Goal: Information Seeking & Learning: Compare options

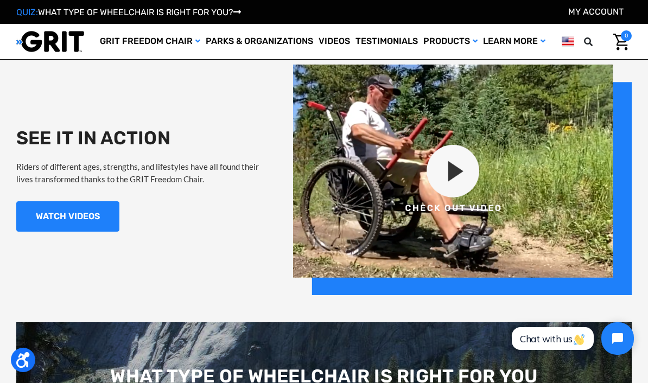
scroll to position [906, 0]
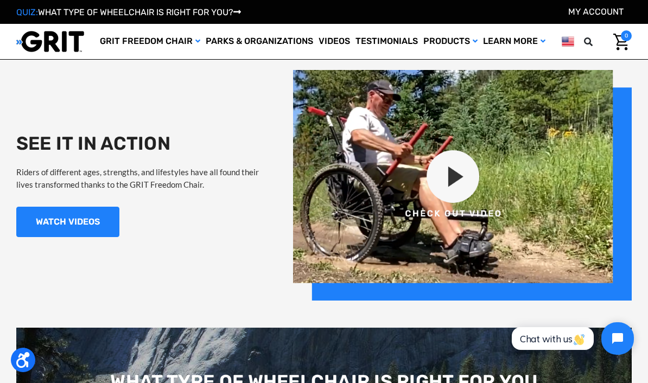
click at [450, 182] on img at bounding box center [462, 185] width 339 height 231
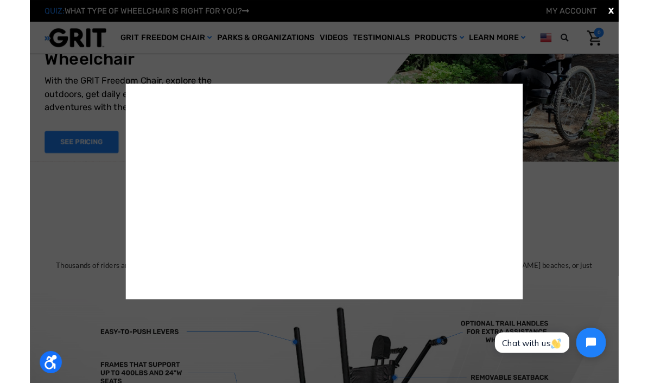
scroll to position [893, 0]
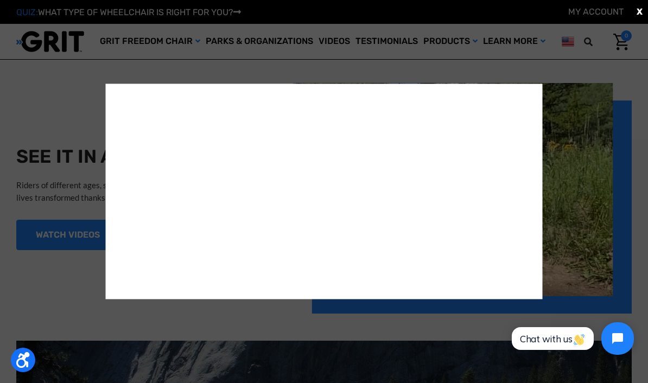
click at [35, 237] on div "X" at bounding box center [324, 191] width 648 height 383
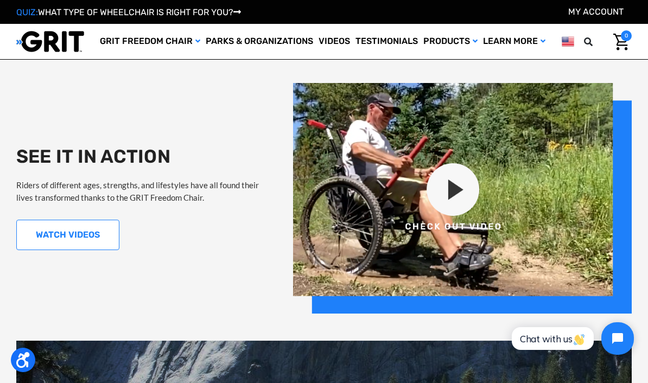
click at [37, 233] on link "WATCH VIDEOS" at bounding box center [67, 235] width 103 height 30
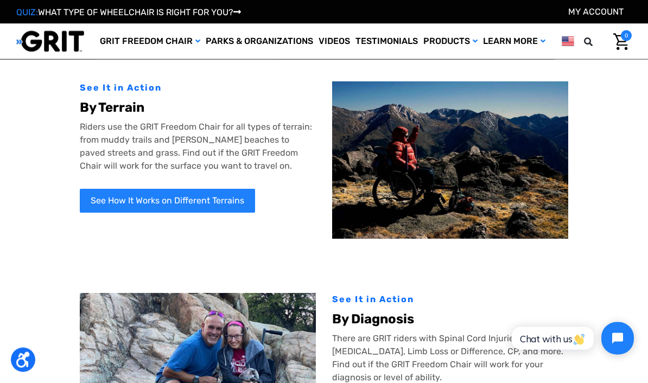
scroll to position [33, 0]
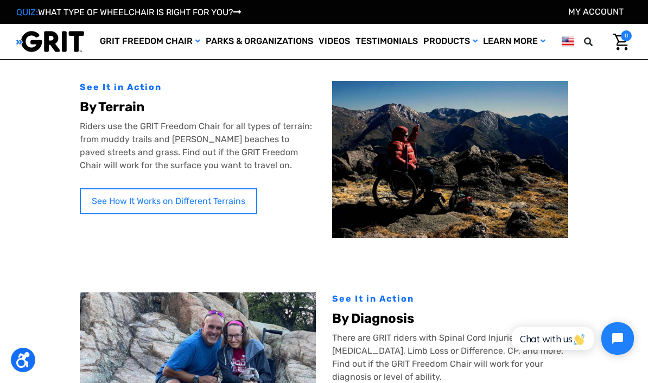
click at [104, 195] on link "See How It Works on Different Terrains" at bounding box center [169, 201] width 178 height 26
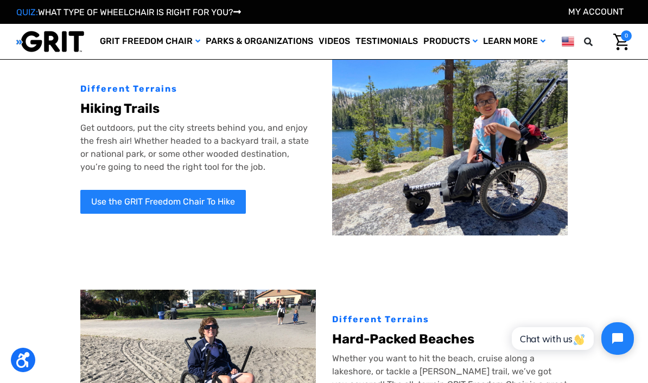
scroll to position [54, 0]
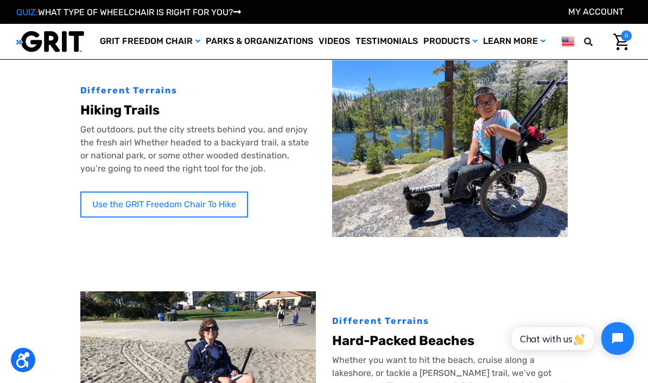
click at [109, 193] on link "Use the GRIT Freedom Chair To Hike" at bounding box center [164, 205] width 168 height 26
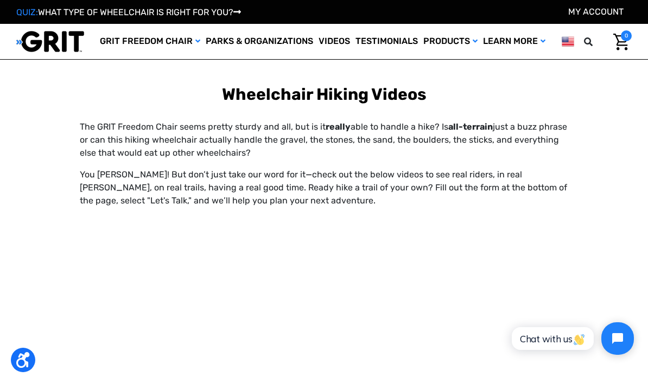
scroll to position [687, 0]
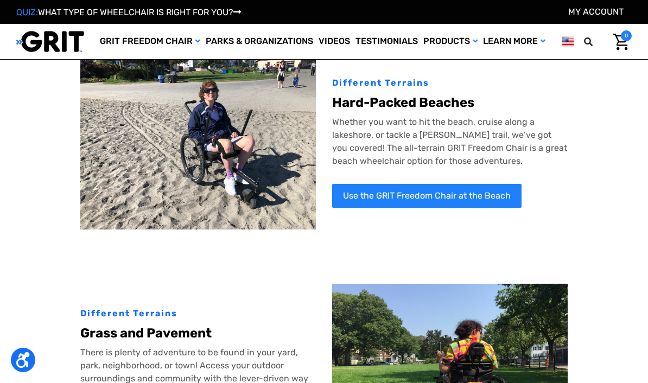
scroll to position [292, 0]
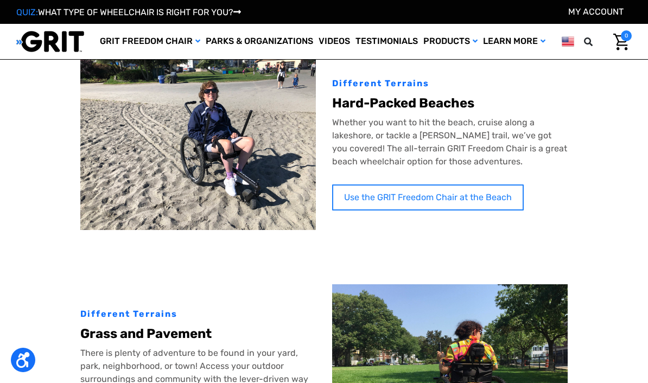
click at [473, 196] on link "Use the GRIT Freedom Chair at the Beach" at bounding box center [428, 198] width 192 height 26
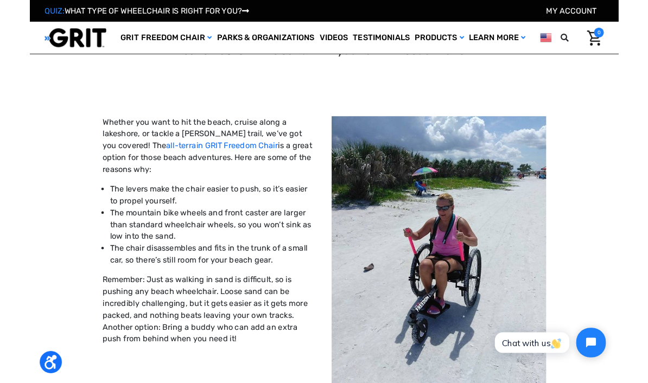
scroll to position [629, 0]
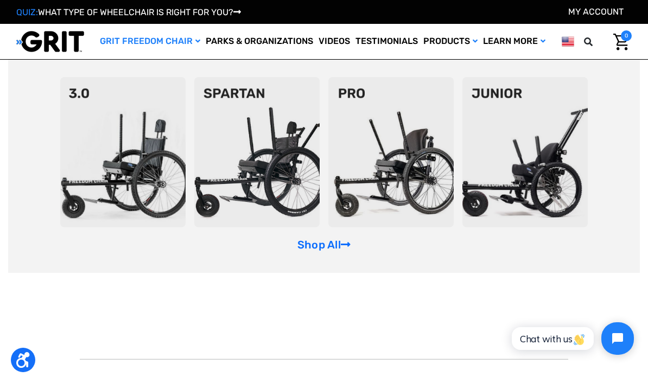
click at [273, 174] on img at bounding box center [256, 152] width 125 height 150
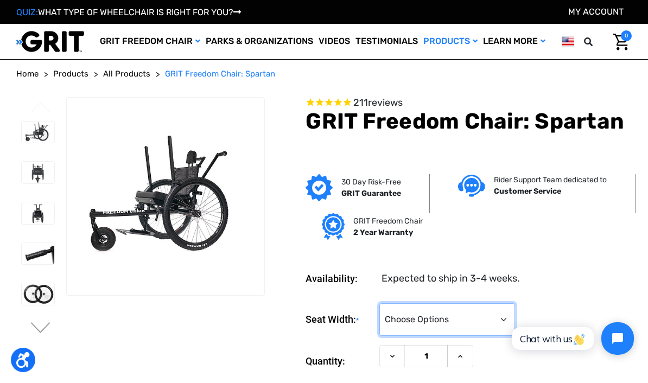
click at [485, 321] on select "Choose Options 16" 18" 20"" at bounding box center [448, 319] width 136 height 33
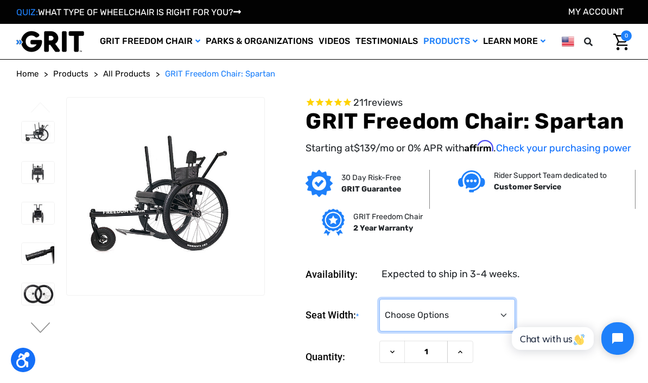
select select "325"
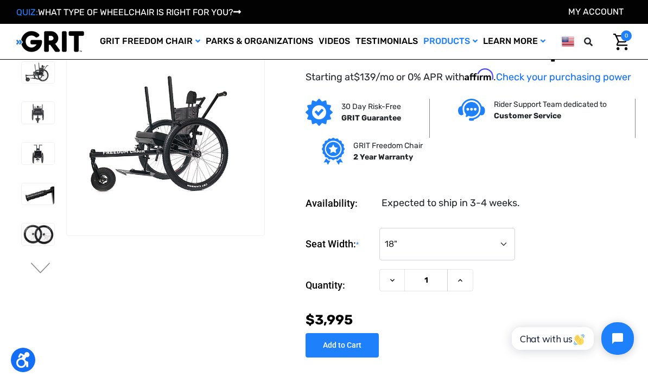
click at [35, 289] on section "Previous Next" at bounding box center [140, 191] width 256 height 308
click at [31, 236] on img at bounding box center [38, 235] width 33 height 22
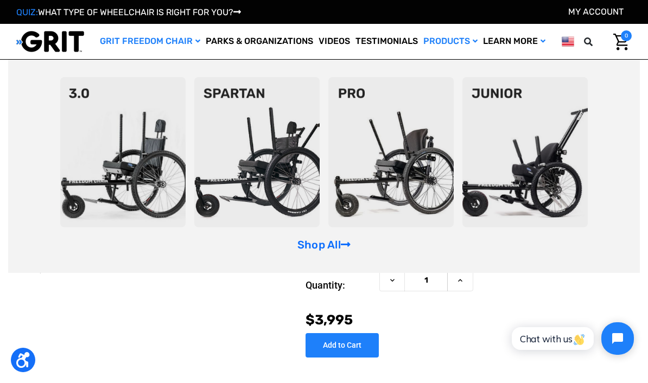
click at [89, 207] on img at bounding box center [122, 152] width 125 height 150
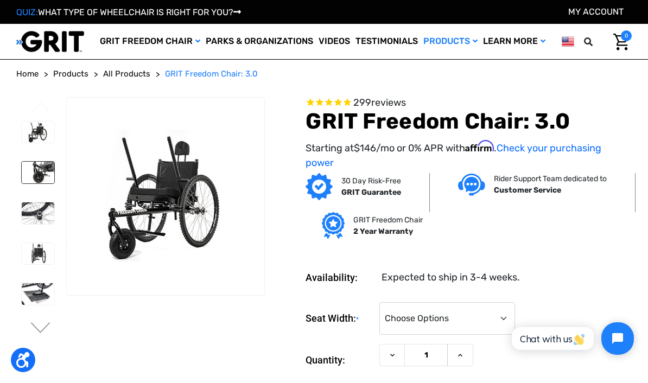
click at [24, 177] on img at bounding box center [38, 173] width 33 height 22
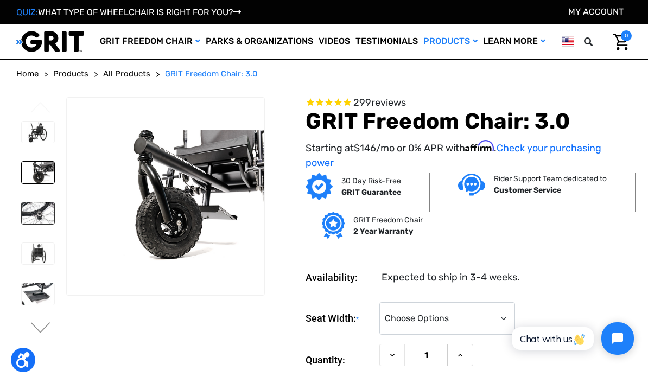
click at [23, 215] on img at bounding box center [38, 214] width 33 height 22
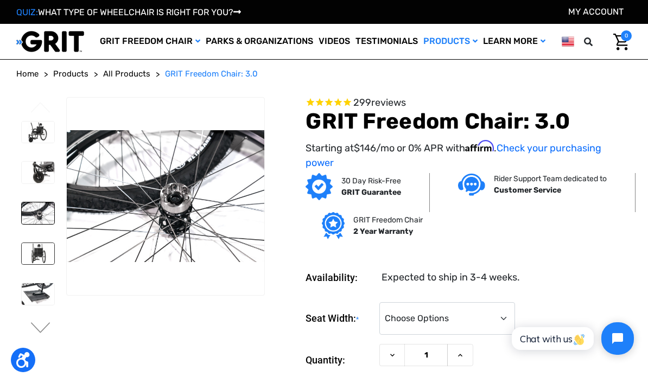
click at [22, 260] on img at bounding box center [38, 254] width 33 height 22
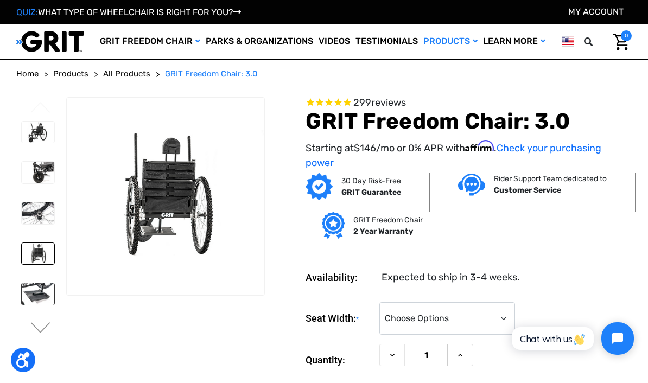
click at [22, 299] on img at bounding box center [38, 294] width 33 height 22
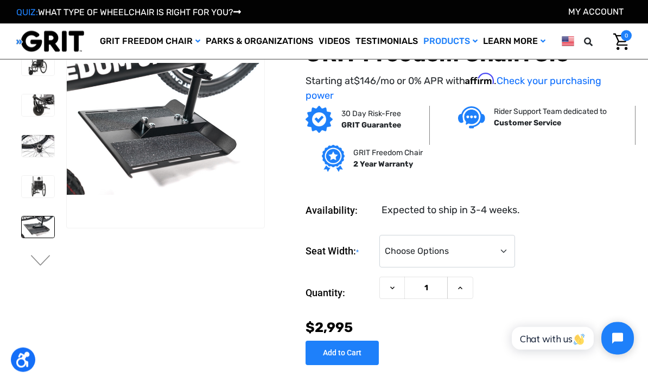
scroll to position [9, 0]
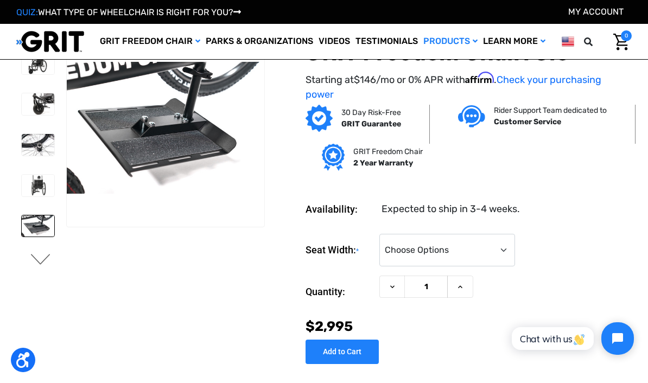
click at [37, 263] on button "Next" at bounding box center [40, 260] width 23 height 13
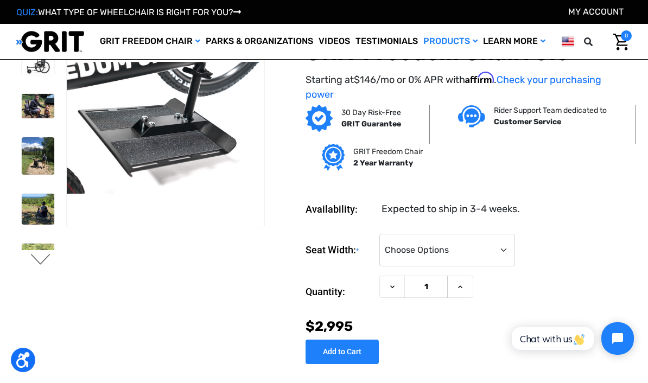
scroll to position [0, 0]
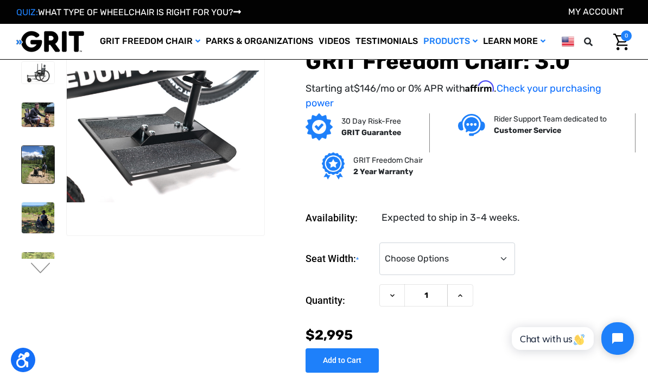
click at [22, 176] on img at bounding box center [38, 165] width 33 height 38
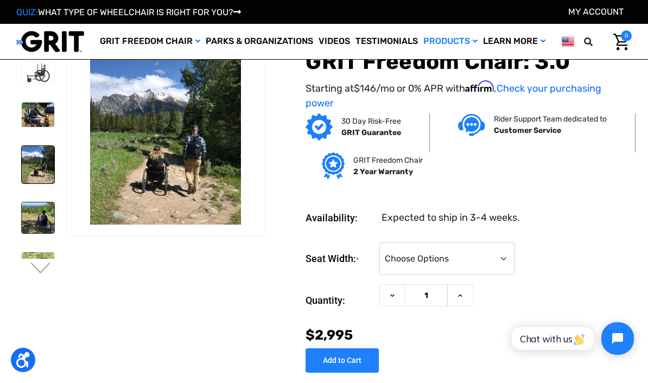
click at [22, 216] on img at bounding box center [38, 218] width 33 height 31
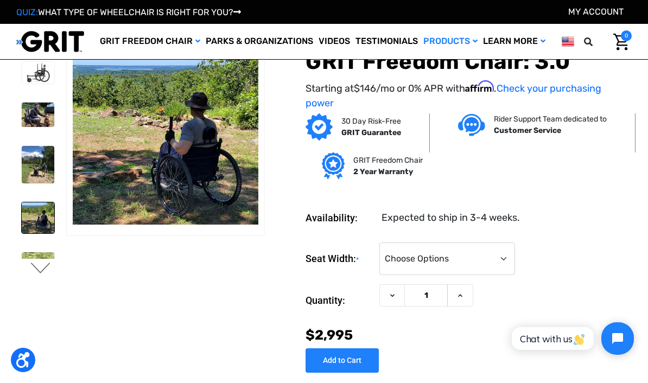
click at [35, 274] on button "Next" at bounding box center [40, 269] width 23 height 13
click at [35, 269] on button "Next" at bounding box center [40, 269] width 23 height 13
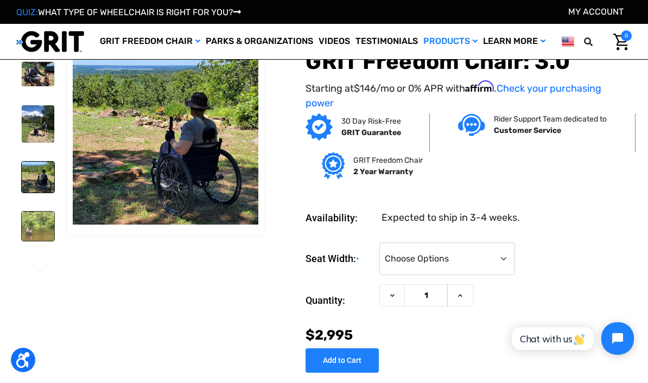
click at [22, 225] on img at bounding box center [38, 226] width 33 height 29
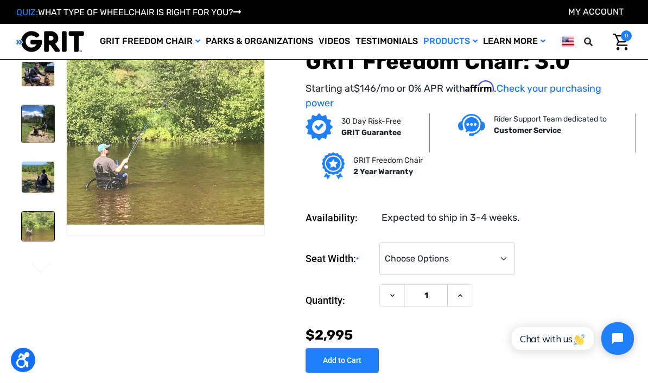
click at [40, 123] on img at bounding box center [38, 124] width 33 height 38
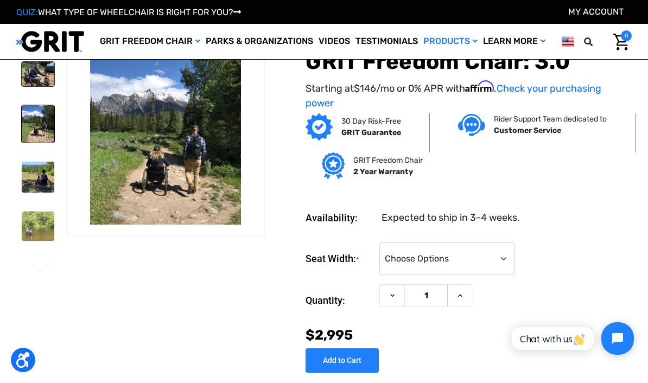
click at [22, 80] on img at bounding box center [38, 74] width 33 height 24
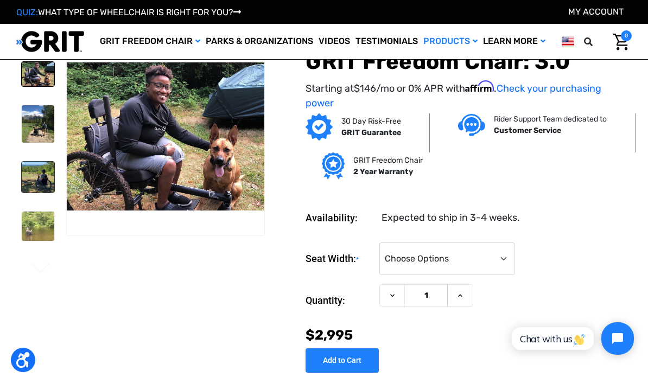
click at [21, 168] on link at bounding box center [38, 177] width 34 height 32
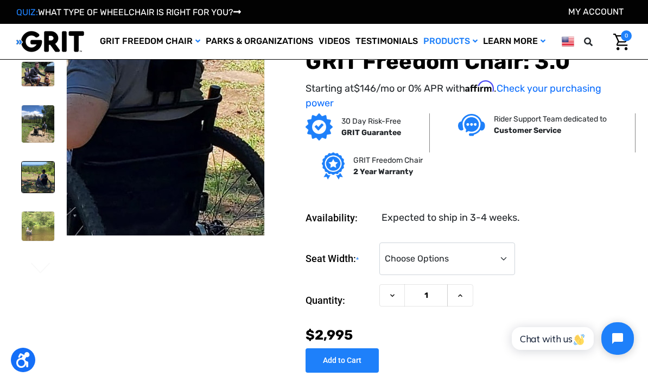
click at [22, 175] on img at bounding box center [38, 177] width 33 height 31
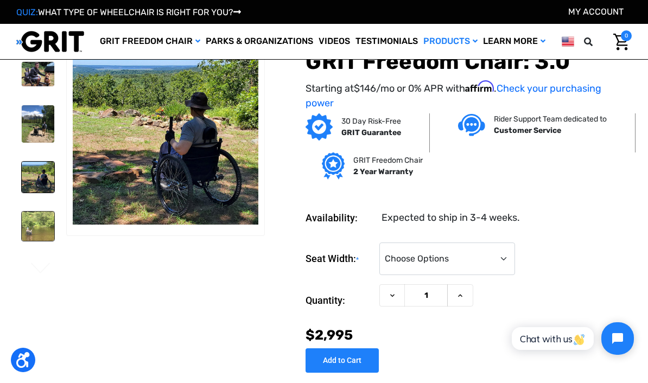
click at [22, 234] on img at bounding box center [38, 226] width 33 height 29
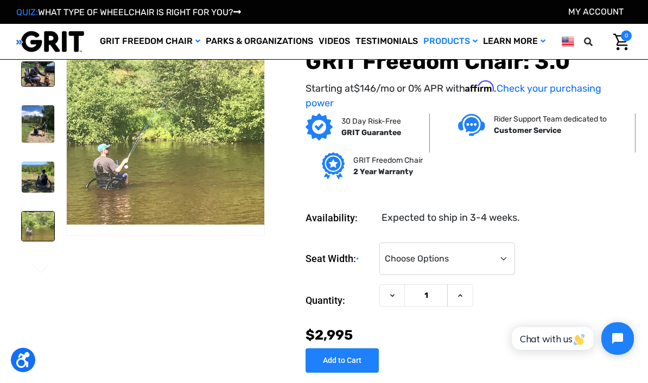
click at [22, 79] on img at bounding box center [38, 74] width 33 height 24
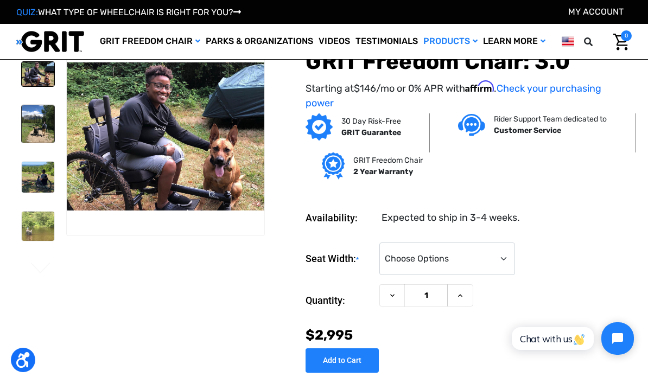
click at [22, 120] on img at bounding box center [38, 124] width 33 height 38
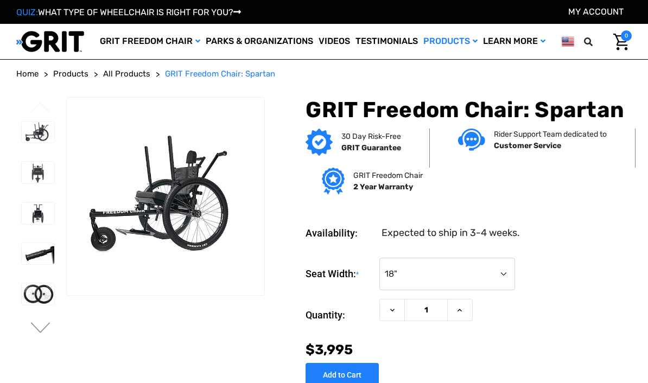
select select "325"
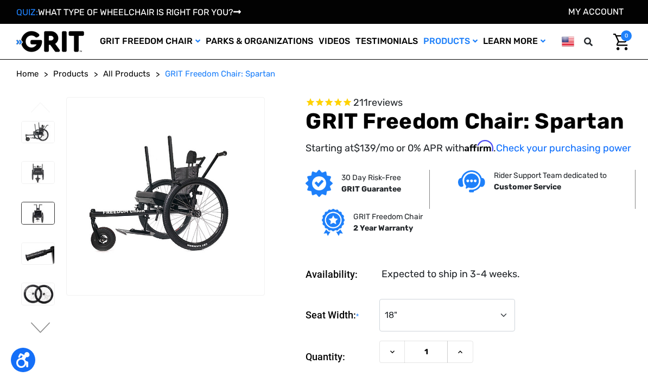
click at [22, 222] on img at bounding box center [38, 214] width 33 height 22
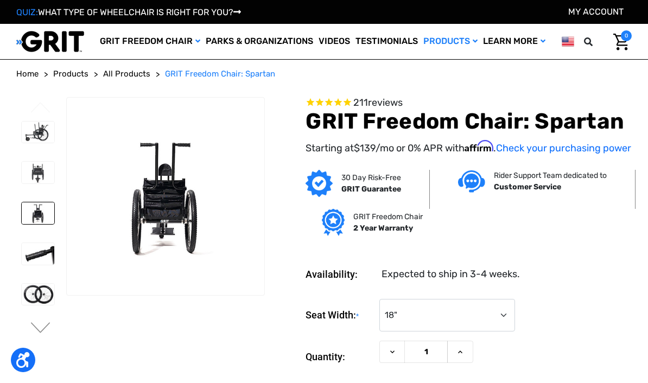
scroll to position [18, 0]
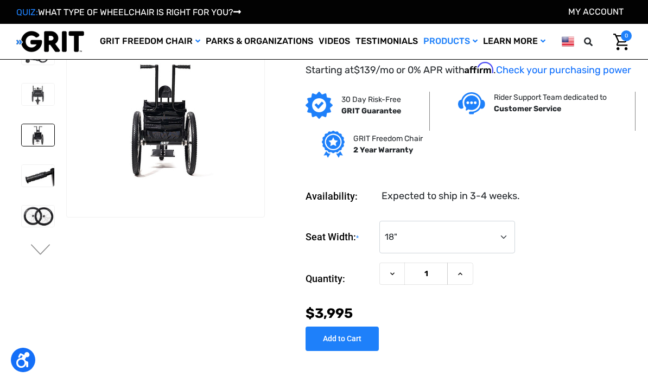
click at [23, 241] on li at bounding box center [37, 257] width 42 height 33
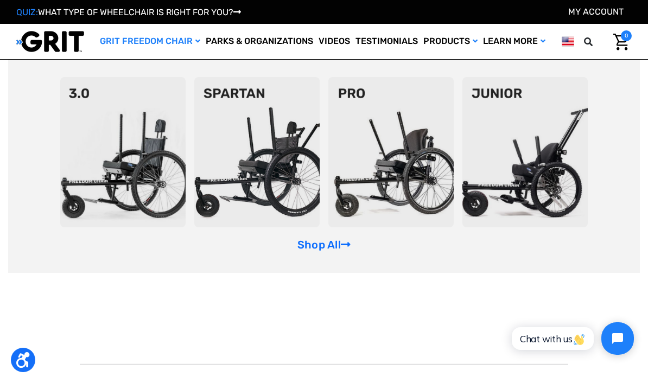
click at [119, 164] on img at bounding box center [122, 152] width 125 height 150
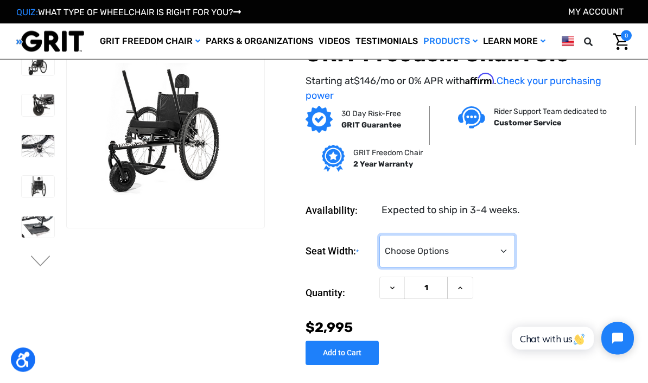
click at [507, 245] on select "Choose Options 16" 18" 20"" at bounding box center [448, 252] width 136 height 33
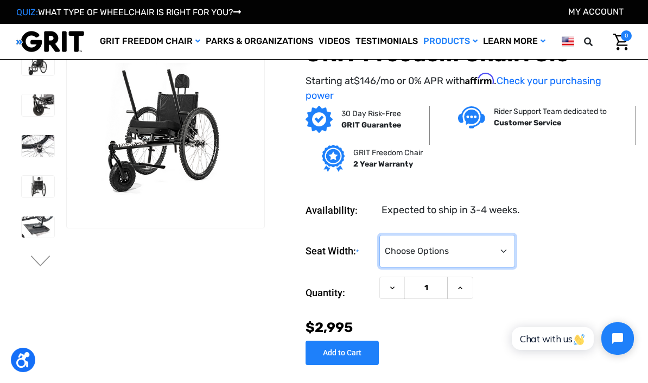
select select "325"
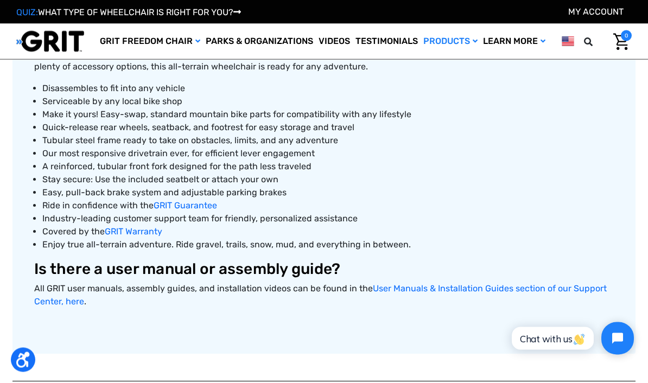
scroll to position [455, 0]
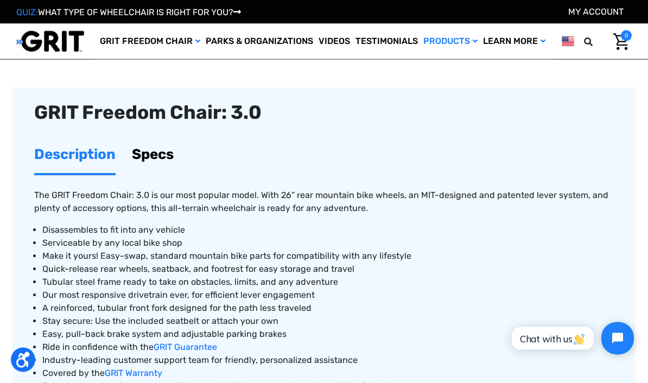
click at [150, 144] on link "Specs" at bounding box center [153, 154] width 42 height 37
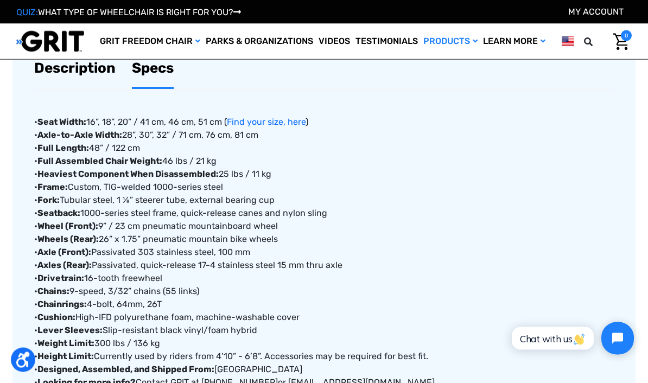
scroll to position [401, 0]
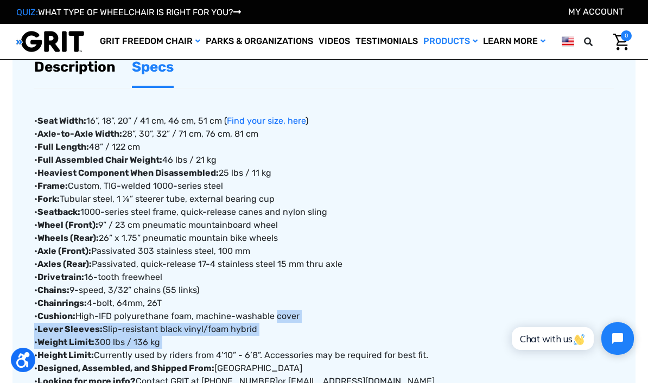
click at [44, 251] on strong "Axle (Front):" at bounding box center [64, 251] width 54 height 10
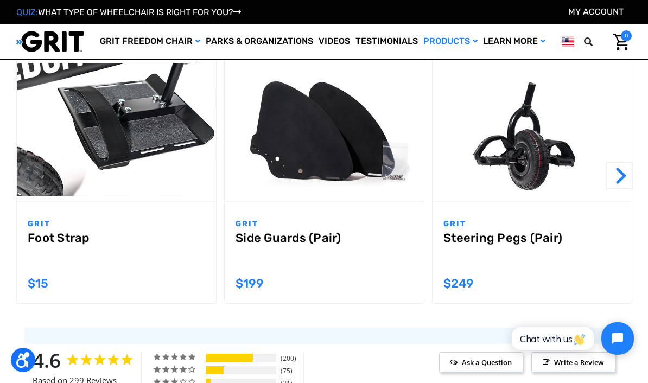
scroll to position [921, 0]
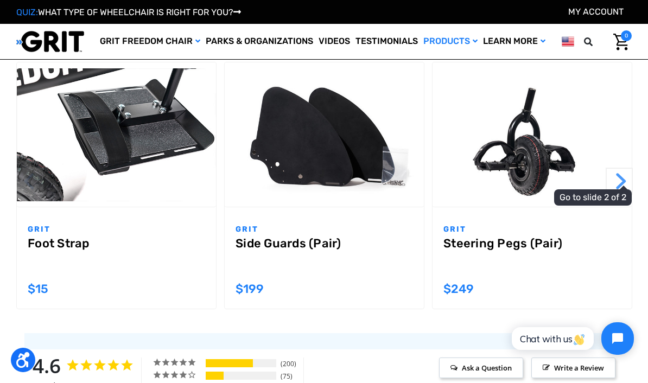
click at [622, 187] on button "Next" at bounding box center [619, 181] width 27 height 27
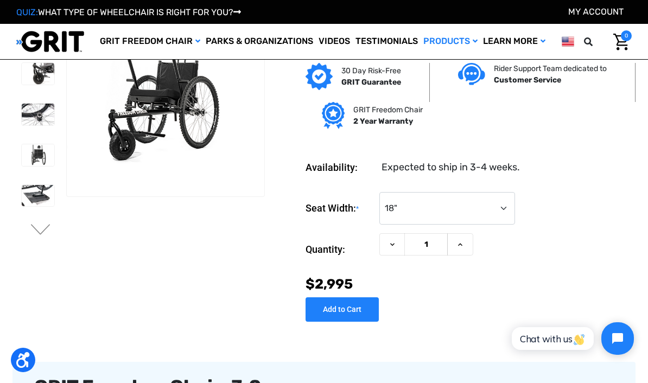
scroll to position [0, 0]
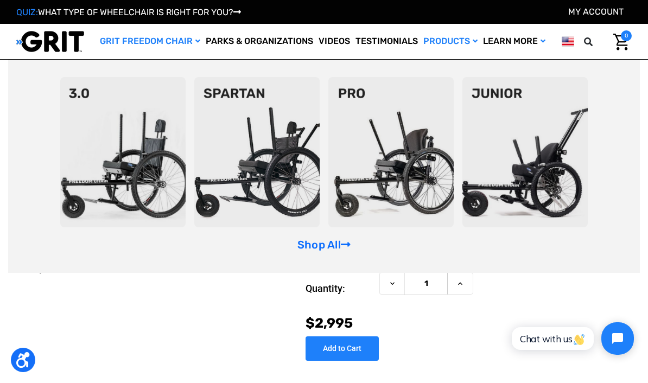
click at [250, 177] on img at bounding box center [256, 152] width 125 height 150
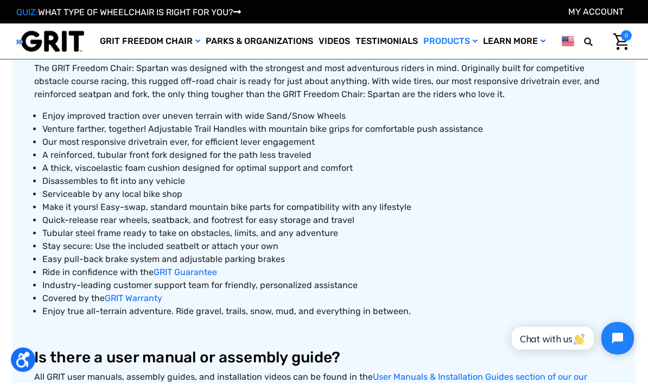
scroll to position [453, 0]
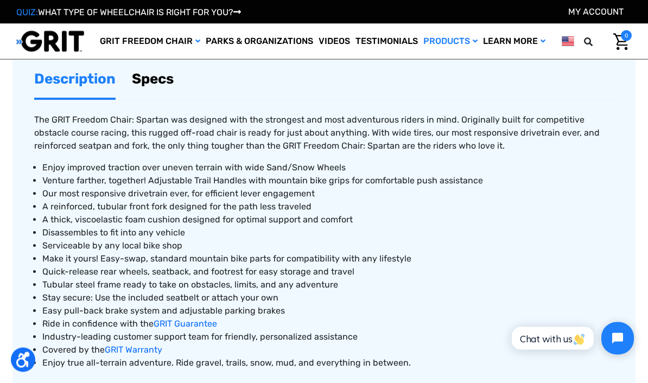
click at [170, 84] on link "Specs" at bounding box center [153, 79] width 42 height 37
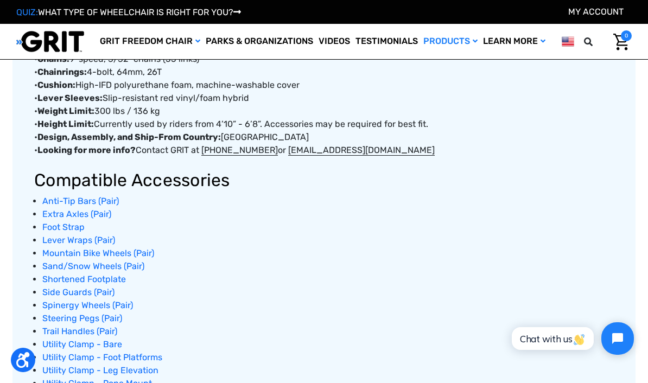
scroll to position [643, 0]
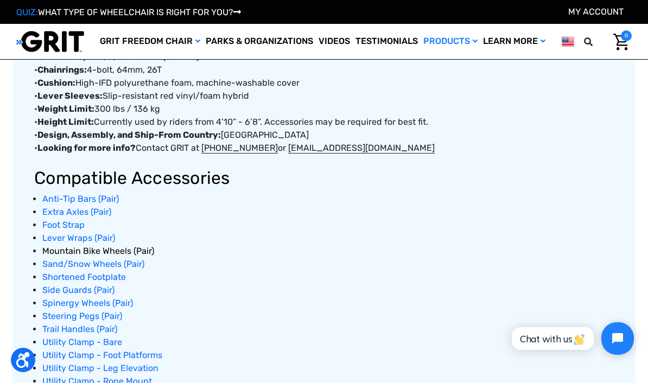
click at [68, 256] on span "Mountain Bike Wheels (Pair)" at bounding box center [98, 251] width 112 height 10
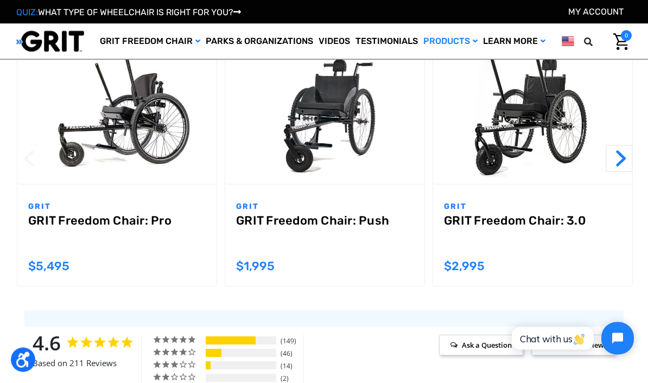
scroll to position [1023, 0]
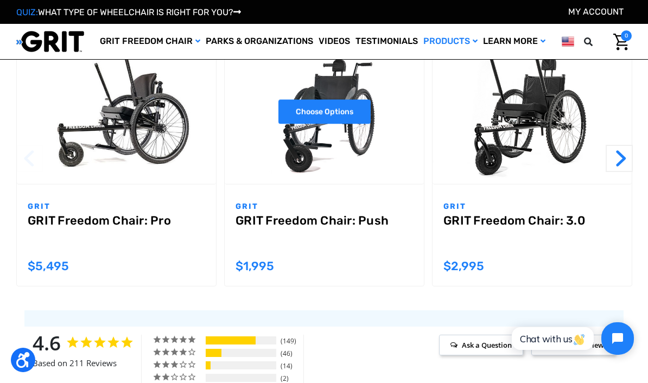
click at [331, 110] on link "Choose Options" at bounding box center [325, 111] width 92 height 24
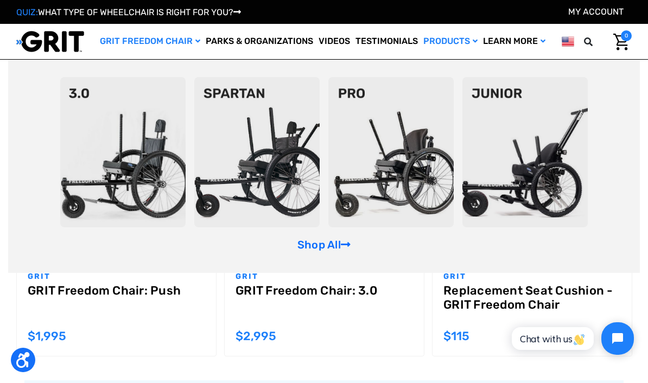
click at [218, 184] on img at bounding box center [256, 152] width 125 height 150
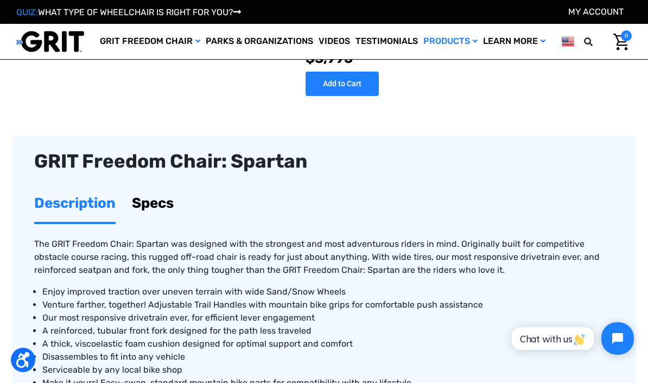
scroll to position [272, 0]
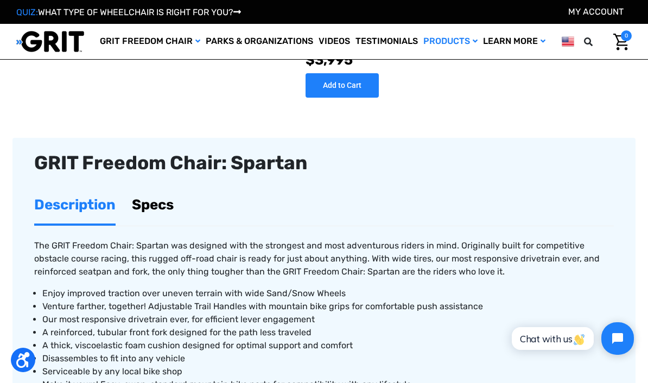
click at [160, 209] on link "Specs" at bounding box center [153, 204] width 42 height 37
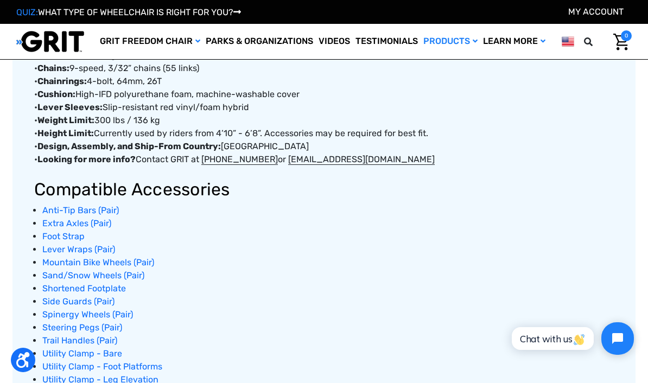
scroll to position [625, 0]
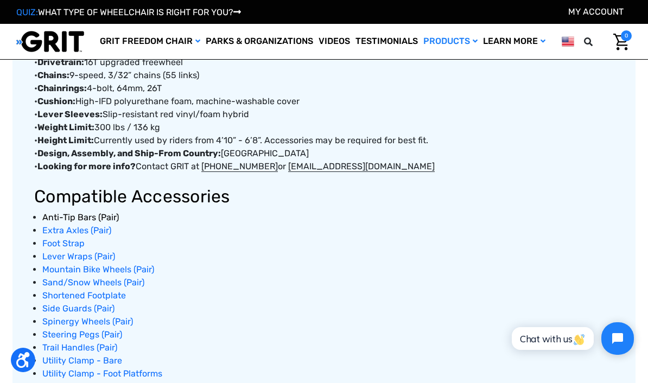
click at [53, 216] on span "Anti-Tip Bars (Pair)" at bounding box center [80, 217] width 77 height 10
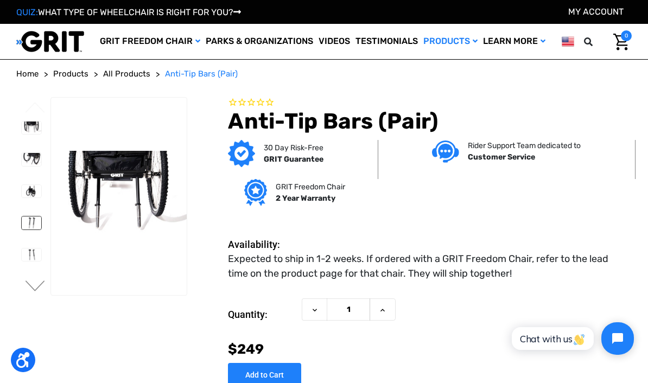
click at [22, 229] on img at bounding box center [32, 223] width 20 height 13
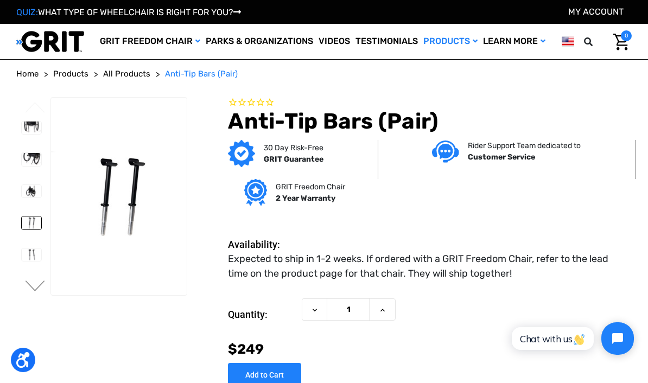
click at [16, 269] on div at bounding box center [30, 211] width 29 height 191
click at [22, 257] on img at bounding box center [32, 255] width 20 height 13
click at [22, 162] on img at bounding box center [32, 159] width 20 height 13
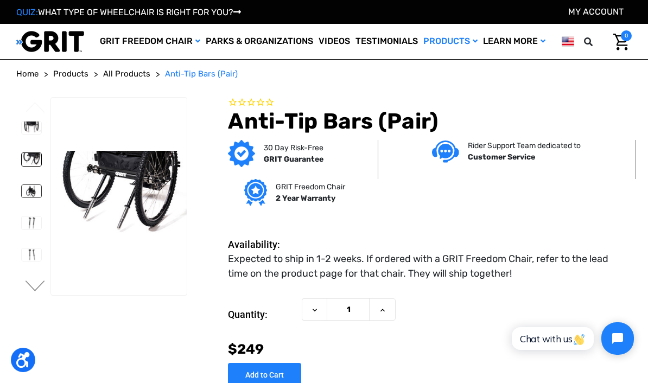
click at [22, 192] on img at bounding box center [32, 191] width 20 height 13
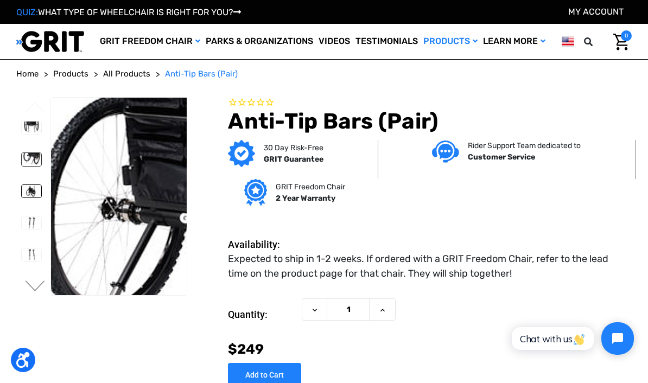
click at [22, 153] on img at bounding box center [32, 159] width 20 height 13
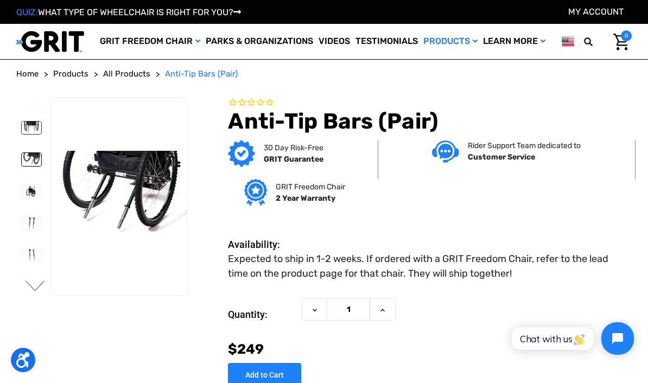
click at [22, 122] on img at bounding box center [32, 128] width 20 height 13
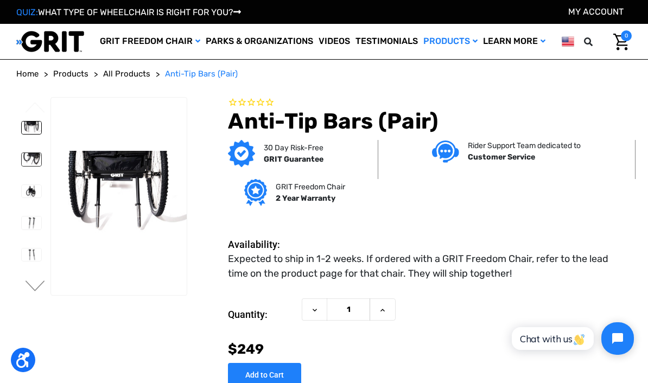
click at [21, 161] on link at bounding box center [31, 160] width 21 height 14
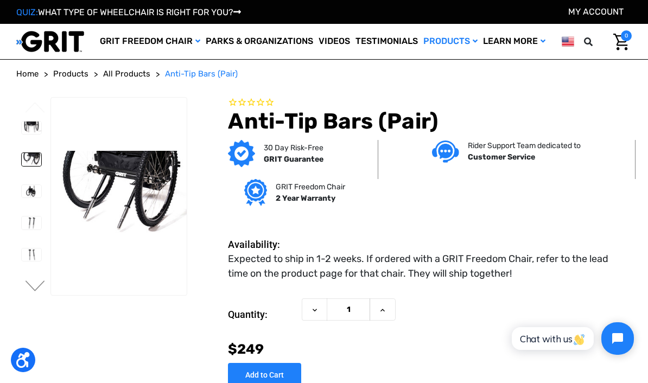
click at [16, 208] on div at bounding box center [30, 211] width 29 height 191
click at [16, 235] on div at bounding box center [30, 211] width 29 height 191
click at [16, 262] on li at bounding box center [30, 255] width 29 height 24
click at [26, 281] on button "Next" at bounding box center [35, 287] width 23 height 13
click at [21, 257] on link at bounding box center [31, 255] width 21 height 14
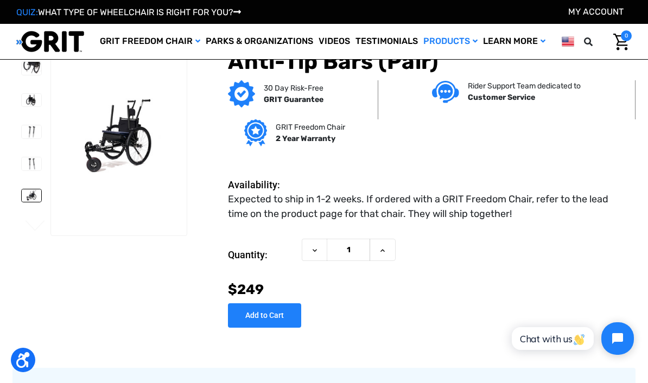
click at [147, 312] on section "You are currently on slide 2 of 2 Previous Next" at bounding box center [101, 175] width 179 height 277
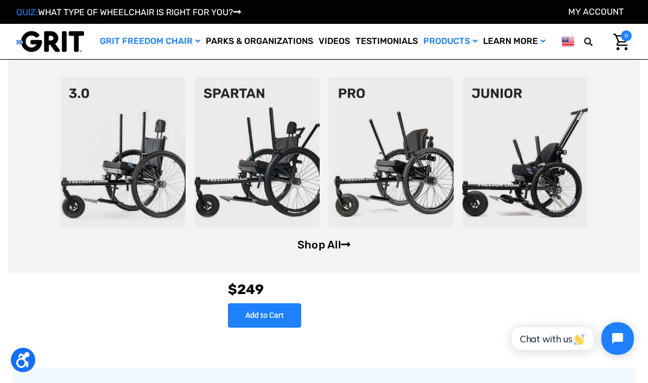
click at [329, 244] on link "Shop All" at bounding box center [324, 244] width 53 height 13
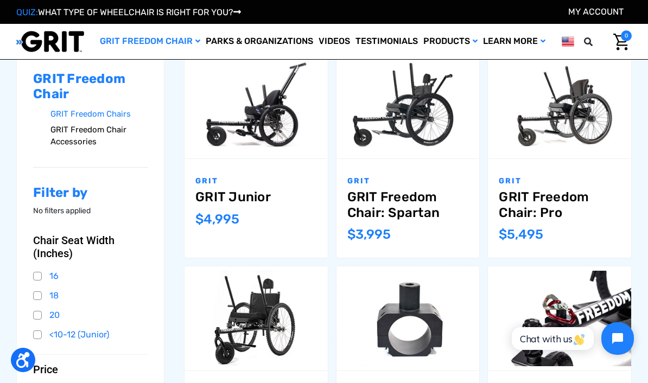
click at [68, 141] on link "GRIT Freedom Chair Accessories" at bounding box center [98, 136] width 97 height 28
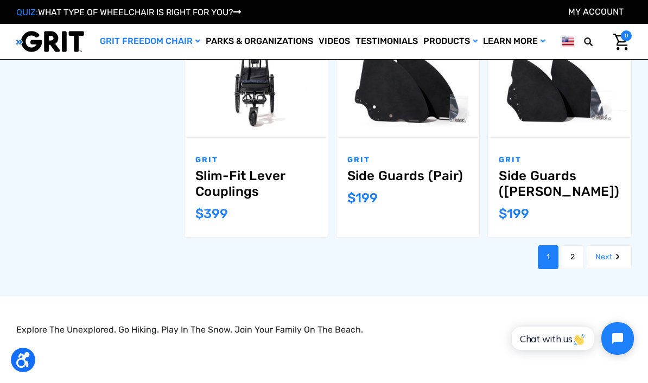
scroll to position [1056, 0]
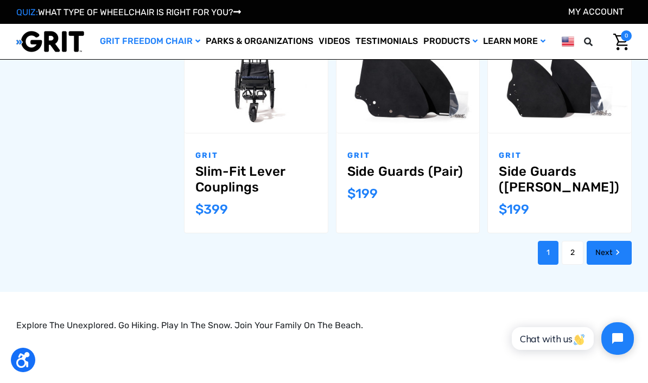
click at [618, 247] on icon "Next" at bounding box center [617, 252] width 11 height 11
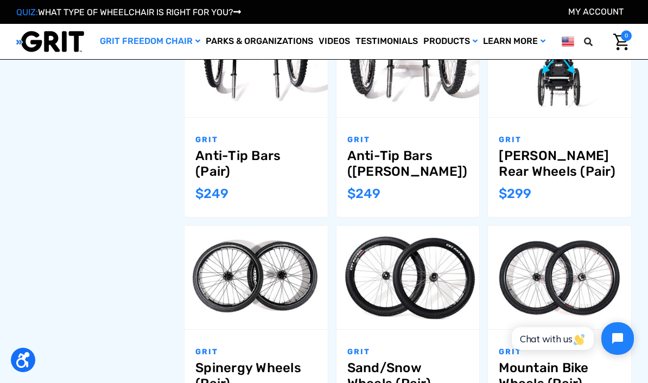
scroll to position [615, 0]
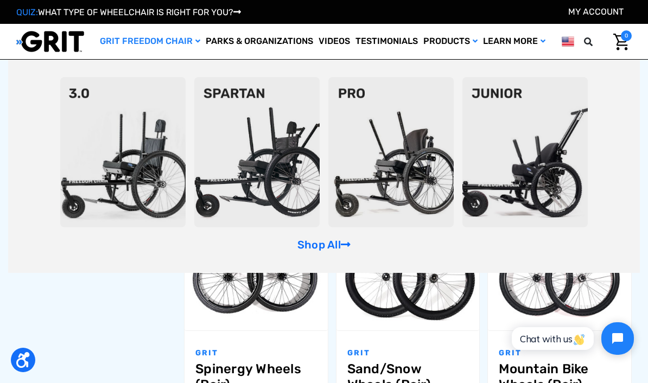
click at [306, 217] on img at bounding box center [256, 152] width 125 height 150
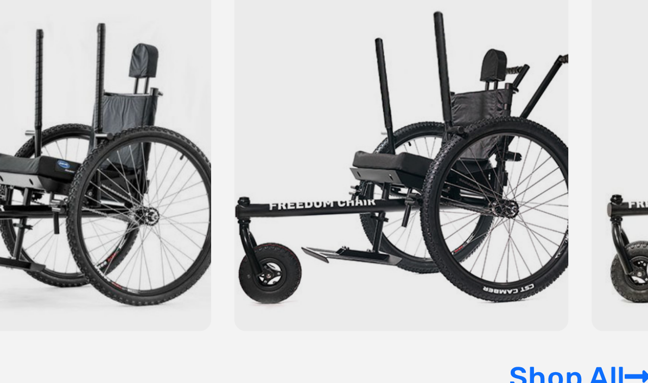
click at [207, 112] on img at bounding box center [256, 187] width 125 height 150
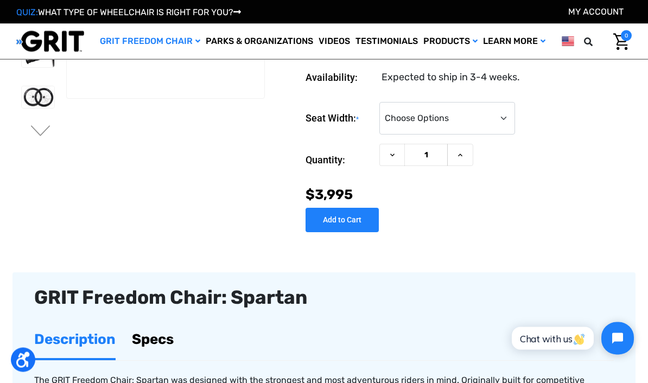
click at [169, 352] on link "Specs" at bounding box center [153, 339] width 42 height 37
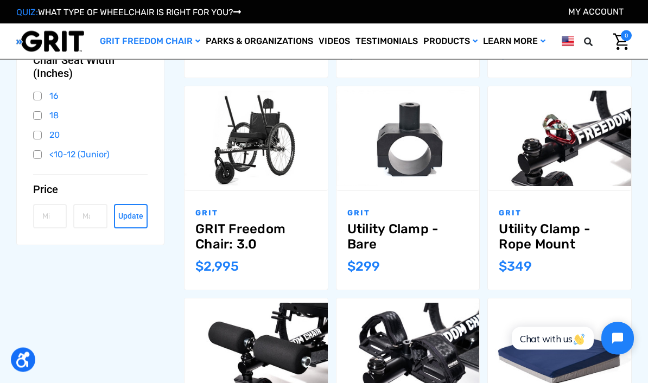
scroll to position [332, 0]
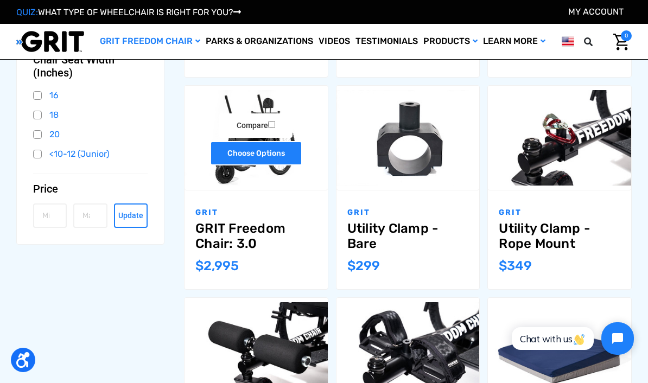
click at [288, 148] on link "Choose Options" at bounding box center [256, 153] width 92 height 24
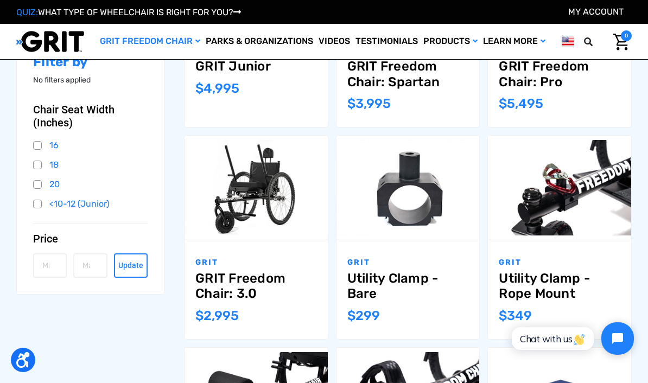
scroll to position [296, 0]
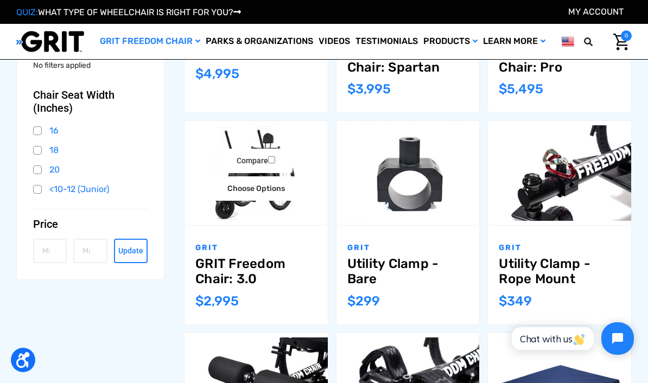
click at [285, 145] on img "GRIT Freedom Chair: 3.0,$2,995.00\a" at bounding box center [256, 172] width 143 height 95
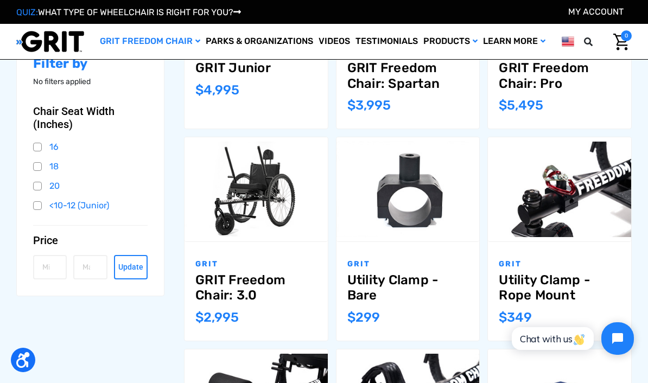
scroll to position [280, 0]
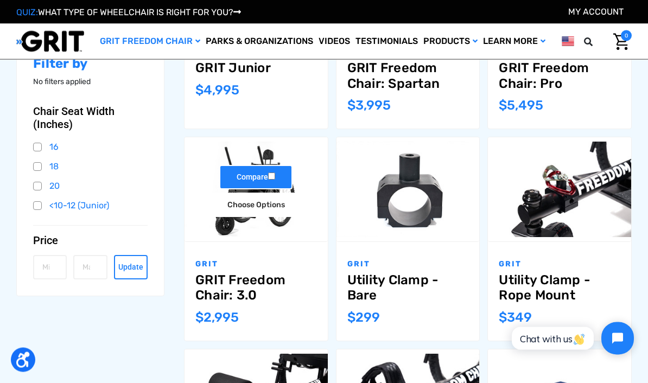
click at [284, 177] on label "Compare" at bounding box center [255, 178] width 73 height 24
click at [275, 177] on input "Compare" at bounding box center [271, 176] width 7 height 7
checkbox input "true"
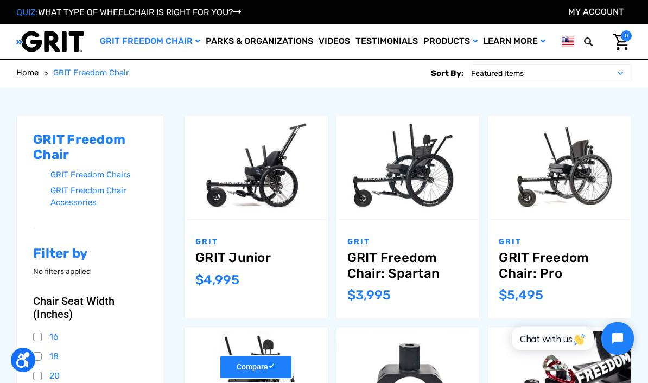
scroll to position [102, 0]
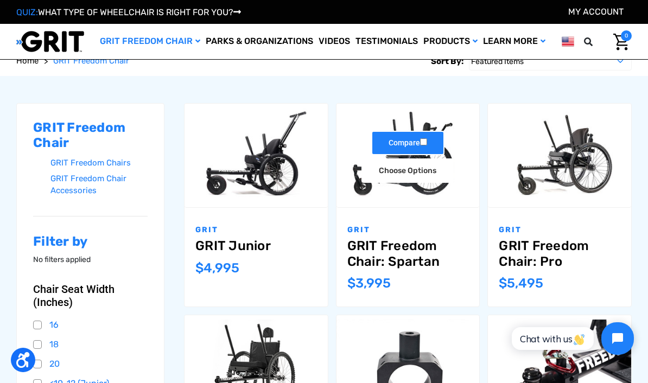
click at [434, 141] on label "Compare" at bounding box center [407, 143] width 73 height 24
click at [427, 141] on input "Compare" at bounding box center [423, 141] width 7 height 7
click at [394, 142] on label "Compare" at bounding box center [407, 143] width 73 height 24
click at [420, 142] on input "Compare" at bounding box center [423, 141] width 7 height 7
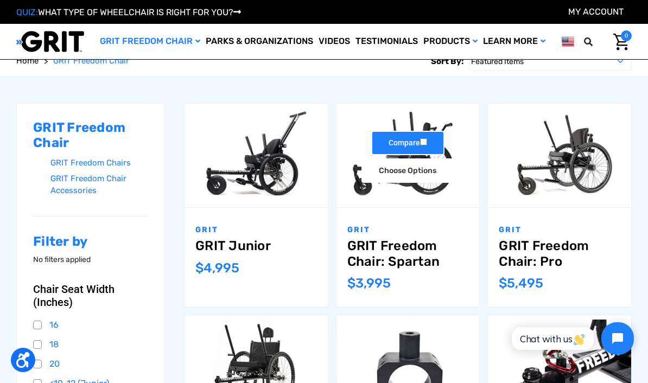
click at [425, 141] on input "Compare" at bounding box center [423, 141] width 7 height 7
checkbox input "true"
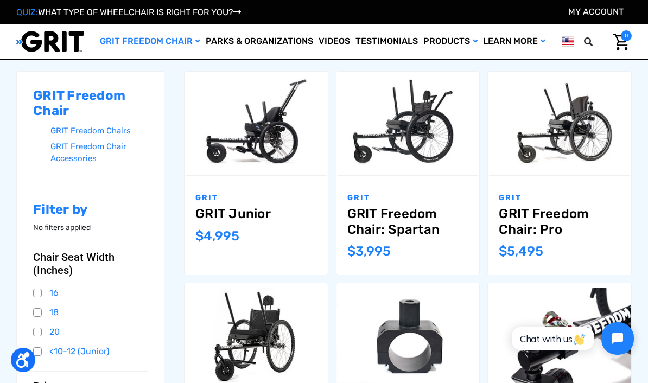
scroll to position [134, 0]
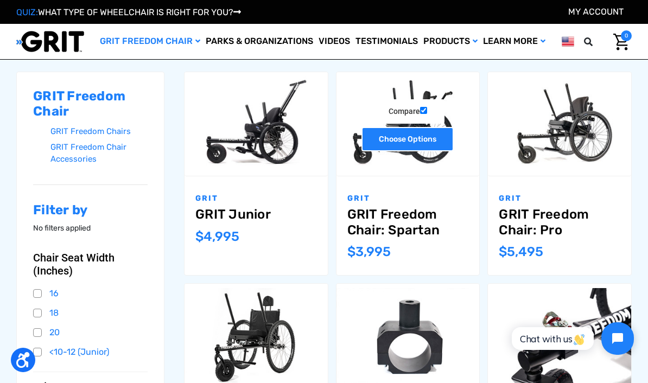
click at [372, 145] on link "Choose Options" at bounding box center [408, 139] width 92 height 24
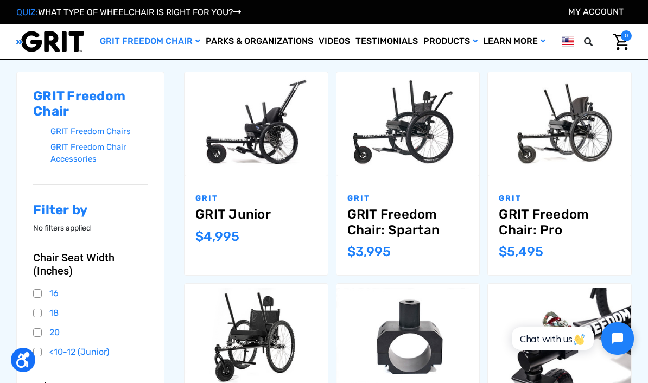
scroll to position [135, 0]
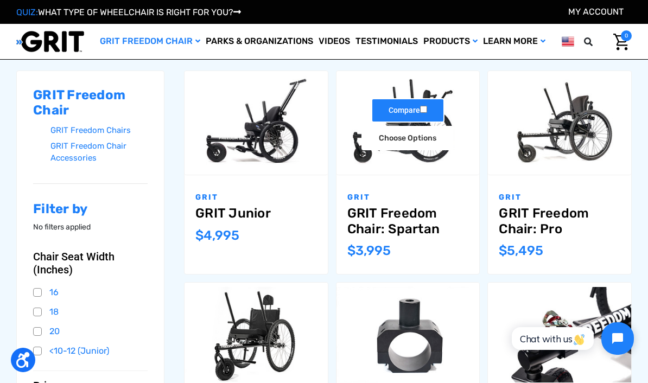
click at [421, 111] on input "Compare" at bounding box center [423, 109] width 7 height 7
checkbox input "true"
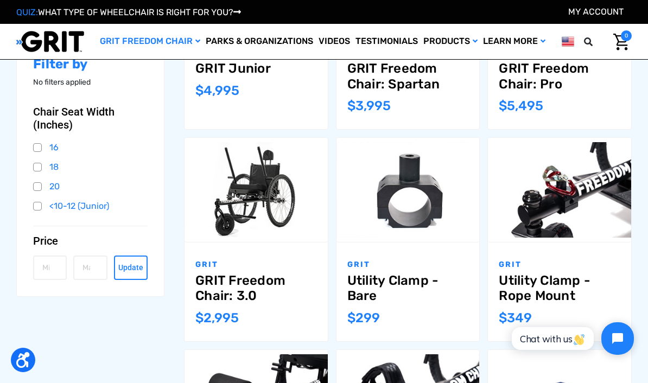
scroll to position [281, 0]
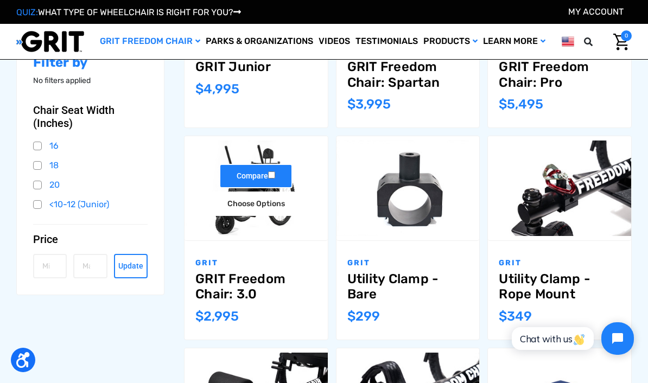
click at [275, 172] on input "Compare" at bounding box center [271, 175] width 7 height 7
checkbox input "true"
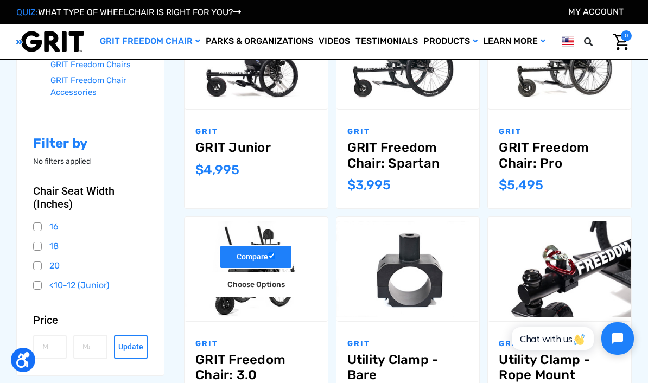
scroll to position [213, 0]
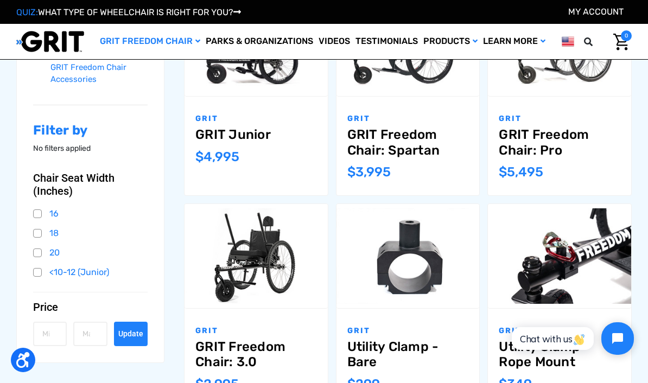
click at [132, 331] on button "Update" at bounding box center [131, 334] width 34 height 24
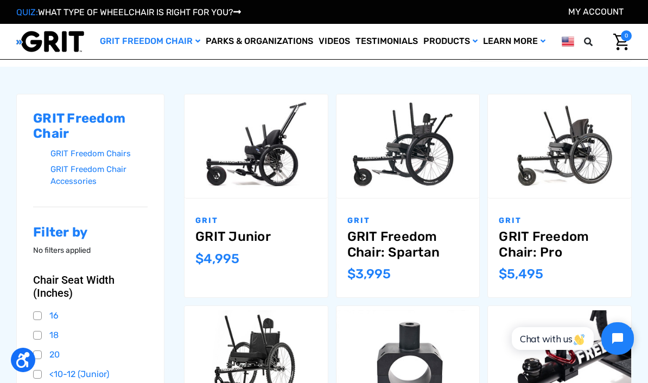
scroll to position [111, 0]
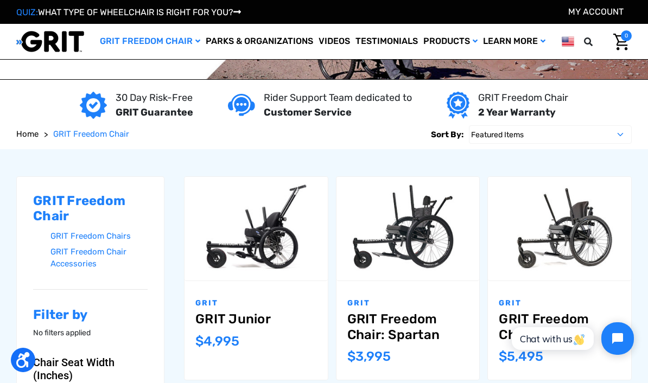
scroll to position [28, 0]
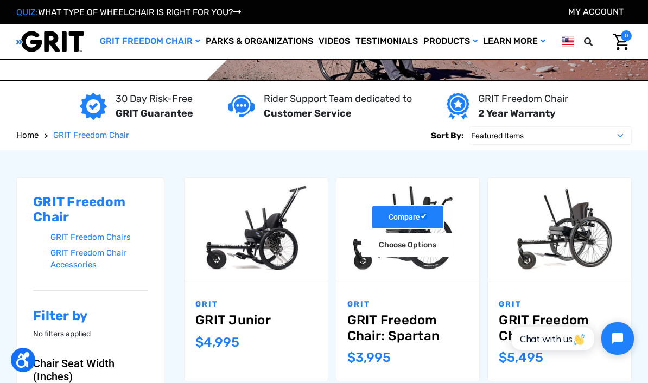
click at [435, 216] on label "Compare" at bounding box center [407, 217] width 73 height 24
click at [427, 216] on input "Compare" at bounding box center [423, 216] width 7 height 7
click at [434, 215] on label "Compare" at bounding box center [407, 217] width 73 height 24
click at [427, 215] on input "Compare" at bounding box center [423, 216] width 7 height 7
checkbox input "true"
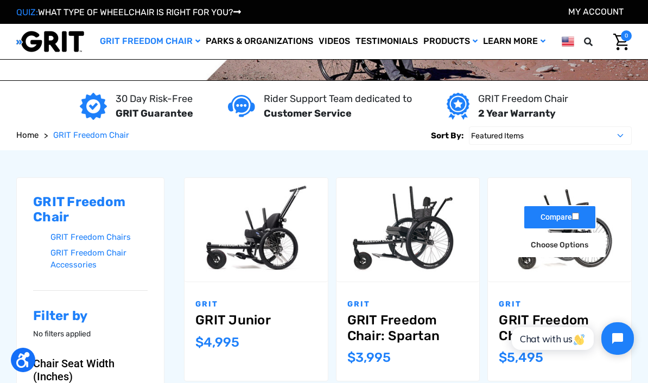
click at [579, 217] on input "Compare" at bounding box center [575, 216] width 7 height 7
checkbox input "true"
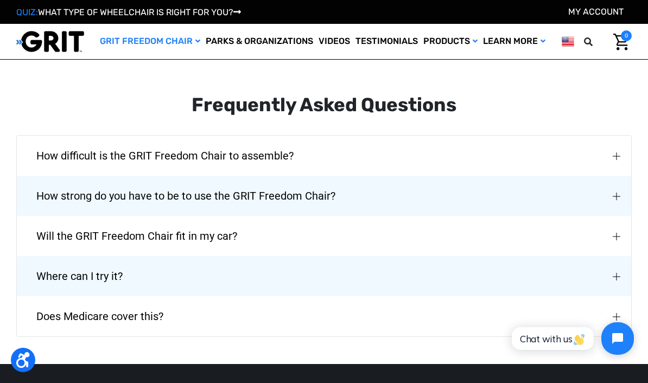
scroll to position [1453, 0]
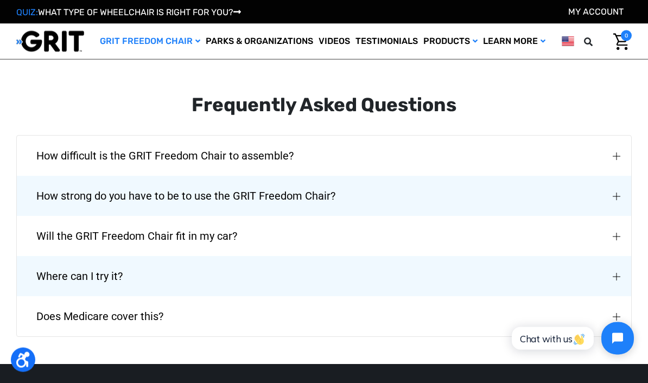
click at [621, 302] on button "Does Medicare cover this?" at bounding box center [324, 317] width 615 height 40
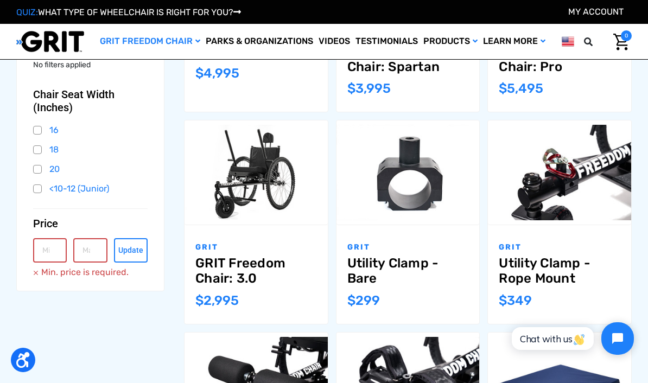
scroll to position [315, 0]
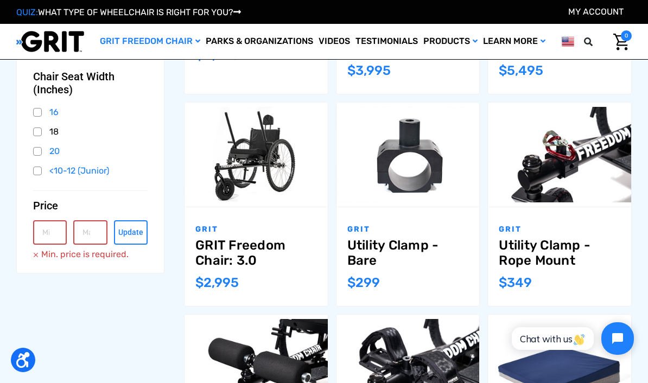
click at [34, 132] on link "18" at bounding box center [90, 132] width 115 height 16
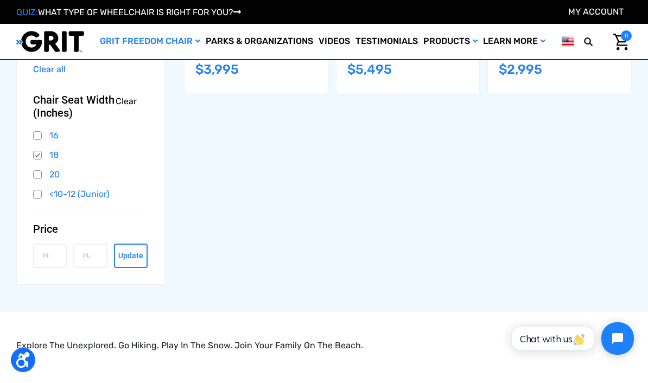
scroll to position [313, 0]
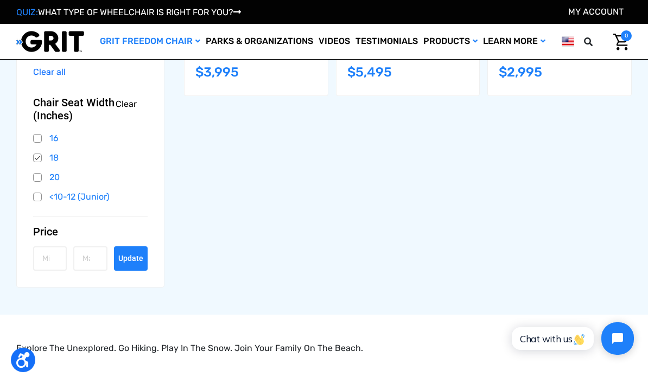
click at [138, 254] on button "Update" at bounding box center [131, 258] width 34 height 24
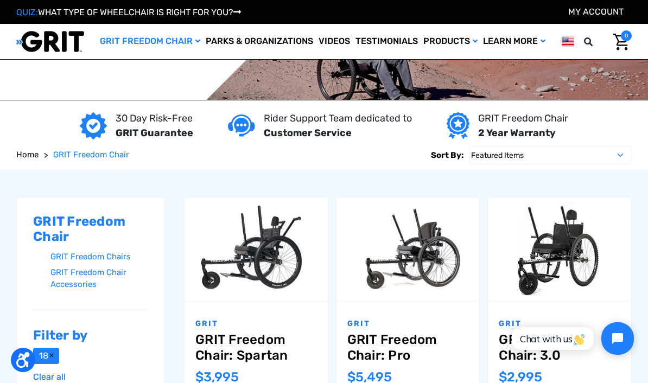
scroll to position [0, 0]
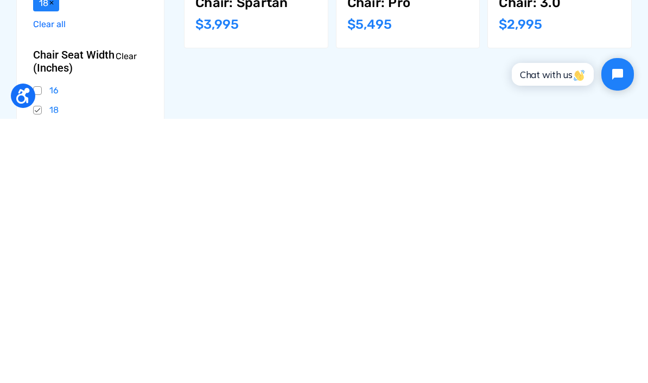
click at [451, 99] on div "GRIT Freedom Chair GRIT Freedom Chairs GRIT Freedom Chair Accessories Filter by…" at bounding box center [323, 312] width 623 height 462
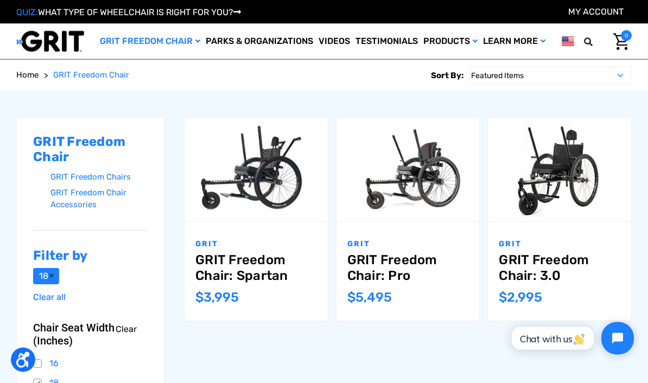
scroll to position [88, 0]
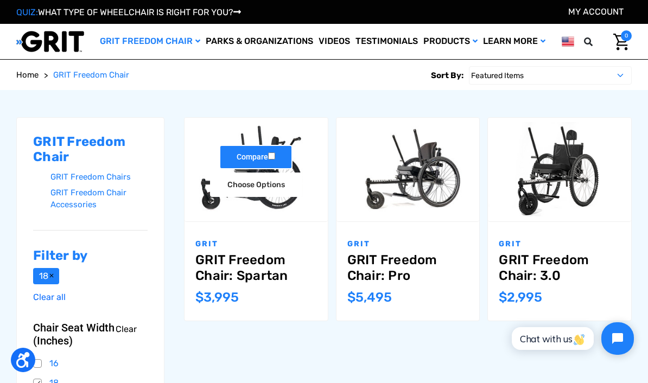
click at [275, 155] on input "Compare" at bounding box center [271, 156] width 7 height 7
checkbox input "true"
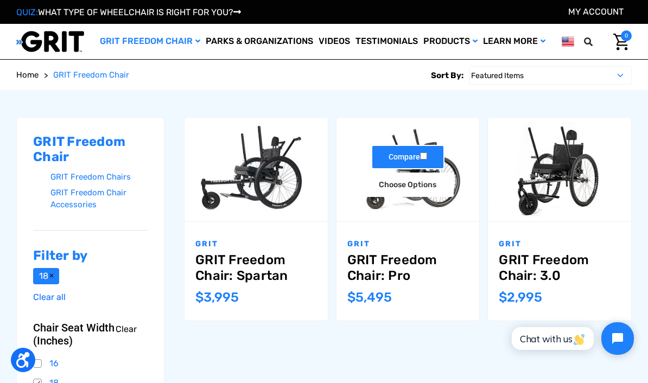
click at [427, 160] on input "Compare" at bounding box center [423, 156] width 7 height 7
checkbox input "true"
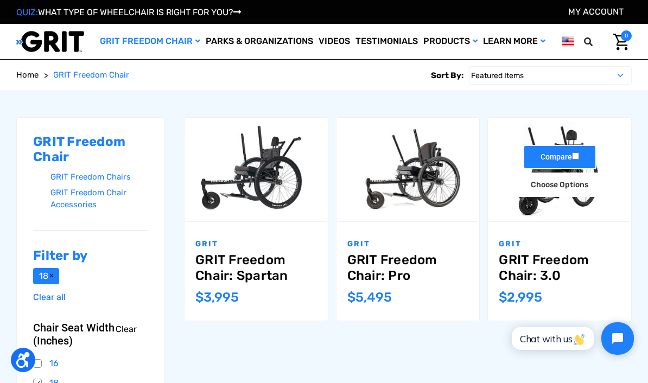
click at [579, 156] on input "Compare" at bounding box center [575, 156] width 7 height 7
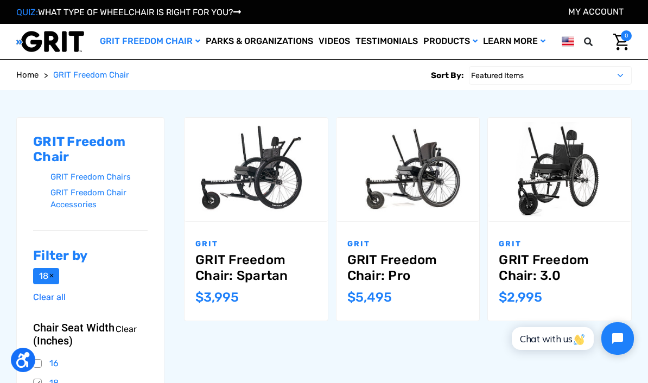
click at [453, 347] on div "GRIT Freedom Chair GRIT Freedom Chairs GRIT Freedom Chair Accessories Filter by…" at bounding box center [323, 321] width 623 height 462
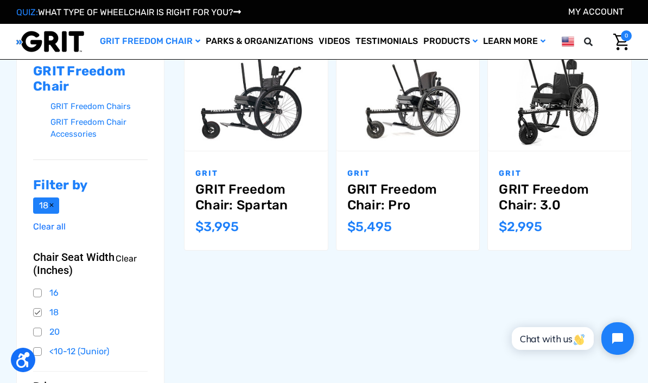
scroll to position [170, 0]
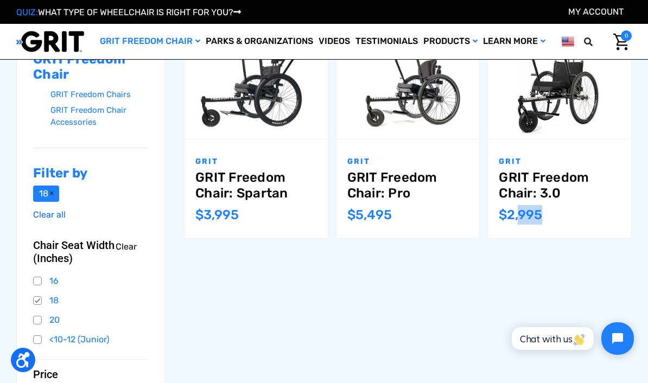
click at [514, 237] on div "GRIT GRIT Freedom Chair: 3.0 MSRP: Was: Now: $2,995" at bounding box center [559, 189] width 143 height 99
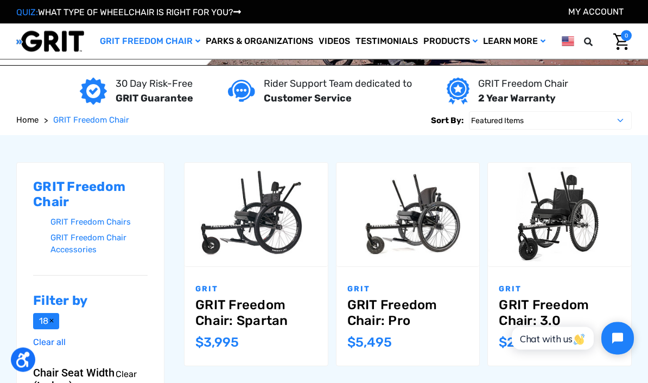
scroll to position [0, 0]
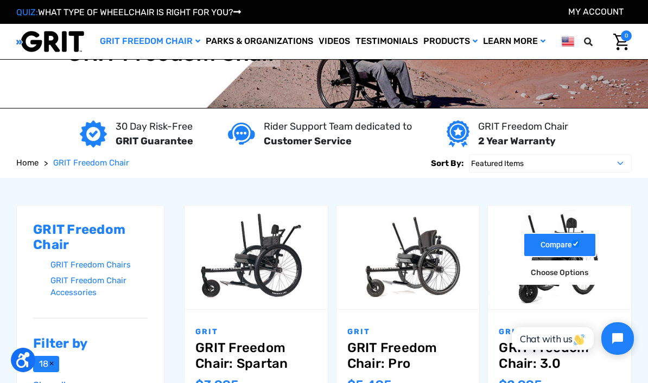
click at [552, 245] on label "Compare" at bounding box center [559, 245] width 73 height 24
click at [572, 245] on input "Compare" at bounding box center [575, 244] width 7 height 7
click at [573, 248] on input "Compare" at bounding box center [575, 244] width 7 height 7
click at [577, 248] on input "Compare" at bounding box center [575, 244] width 7 height 7
click at [590, 245] on label "Compare" at bounding box center [559, 245] width 73 height 24
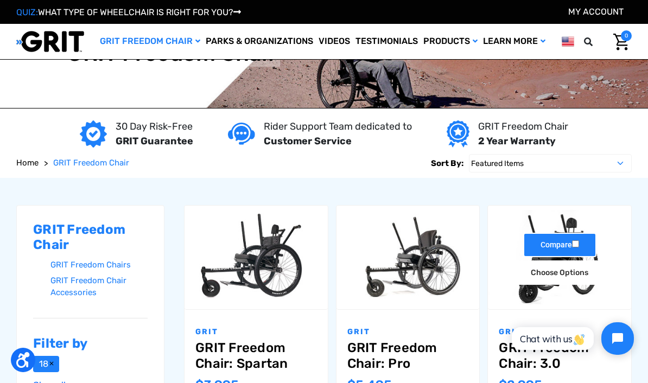
click at [579, 245] on input "Compare" at bounding box center [575, 244] width 7 height 7
checkbox input "true"
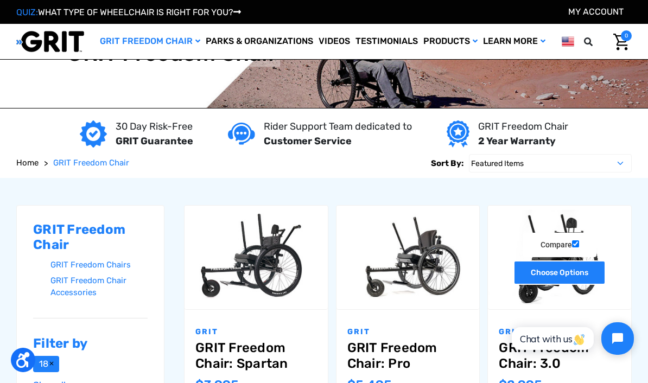
click at [591, 274] on link "Choose Options" at bounding box center [560, 273] width 92 height 24
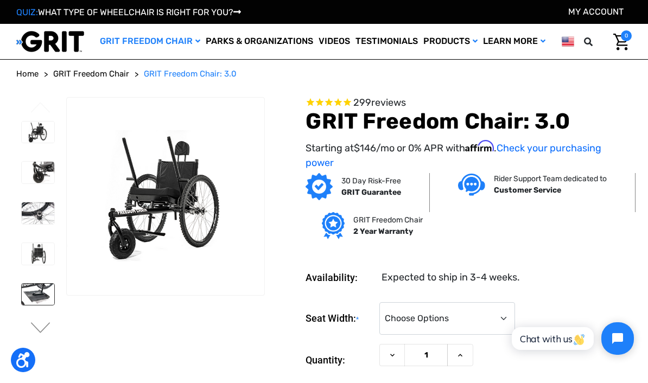
click at [22, 298] on img at bounding box center [38, 295] width 33 height 22
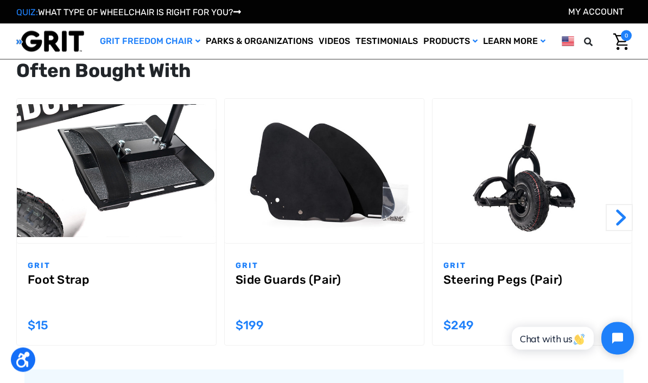
scroll to position [893, 0]
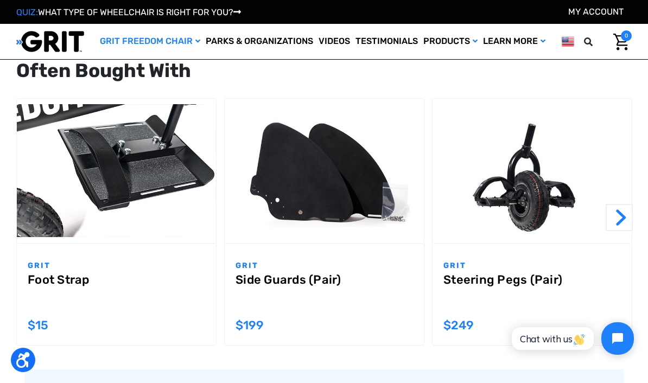
click at [634, 212] on div "Add to Cart The item has been added GRIT Steering Pegs (Pair) MSRP: Was: Now: $…" at bounding box center [532, 225] width 208 height 255
click at [624, 218] on button "Next" at bounding box center [619, 217] width 27 height 27
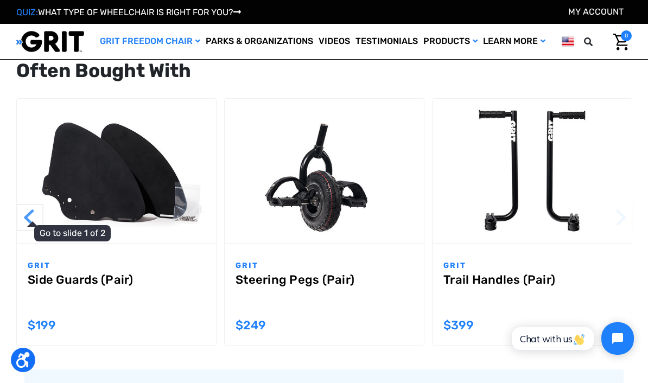
click at [21, 225] on button "Previous" at bounding box center [29, 217] width 27 height 27
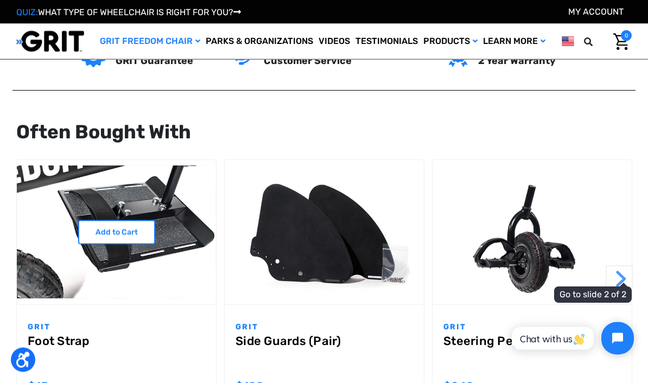
scroll to position [832, 0]
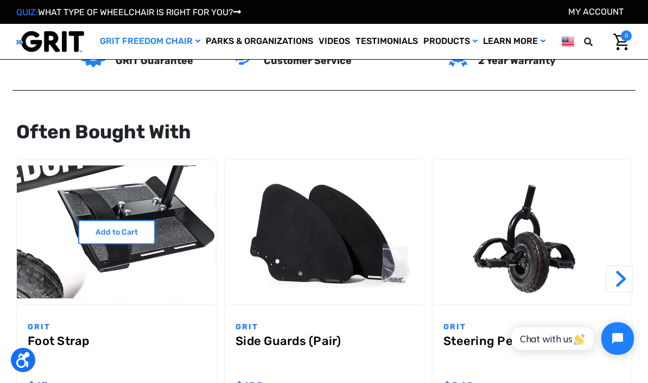
click at [177, 274] on img "Foot Strap,$15.00\a" at bounding box center [116, 232] width 199 height 133
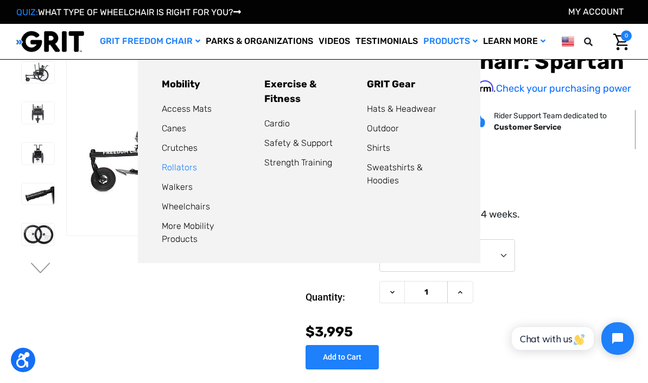
click at [188, 168] on link "Rollators" at bounding box center [179, 167] width 35 height 10
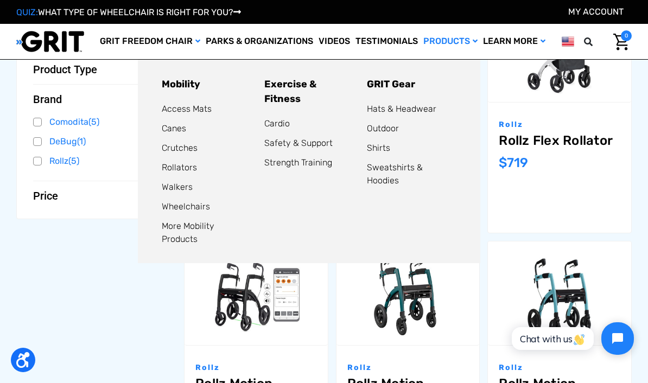
click at [210, 205] on li "Wheelchairs" at bounding box center [207, 206] width 90 height 13
click at [214, 227] on link "More Mobility Products" at bounding box center [188, 232] width 53 height 23
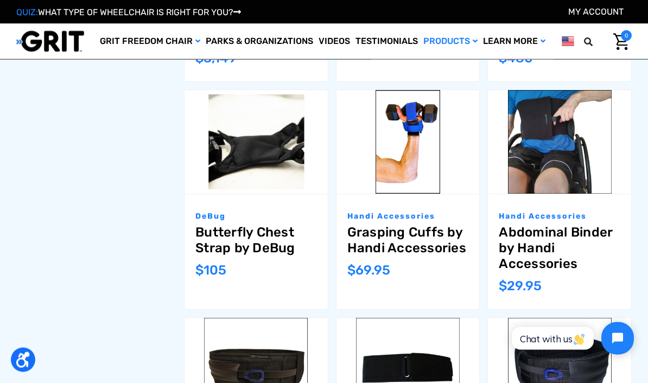
scroll to position [584, 0]
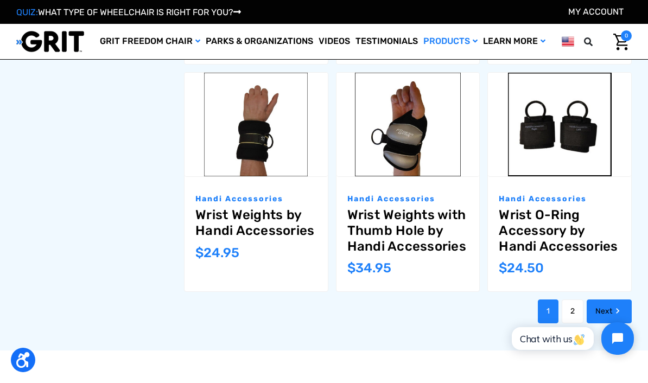
click at [616, 311] on icon "Next" at bounding box center [617, 311] width 11 height 11
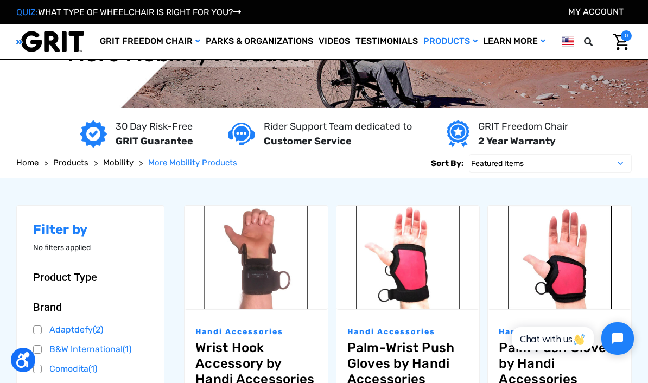
click at [55, 49] on img at bounding box center [50, 41] width 68 height 22
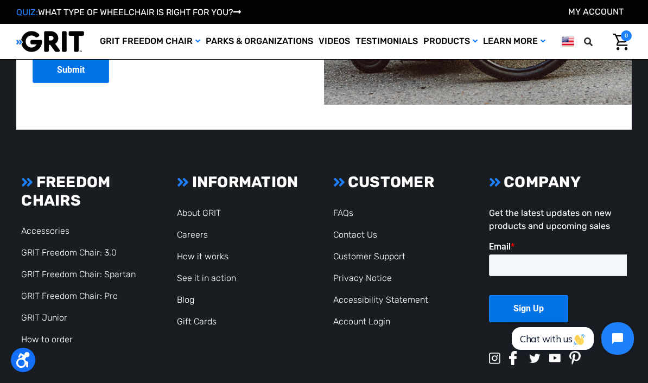
scroll to position [2426, 0]
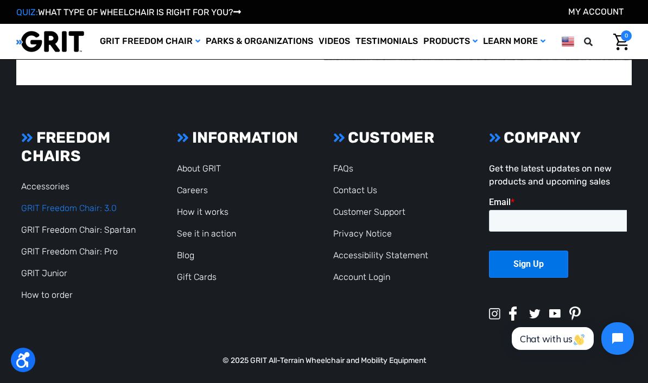
click at [24, 203] on link "GRIT Freedom Chair: 3.0" at bounding box center [69, 208] width 96 height 10
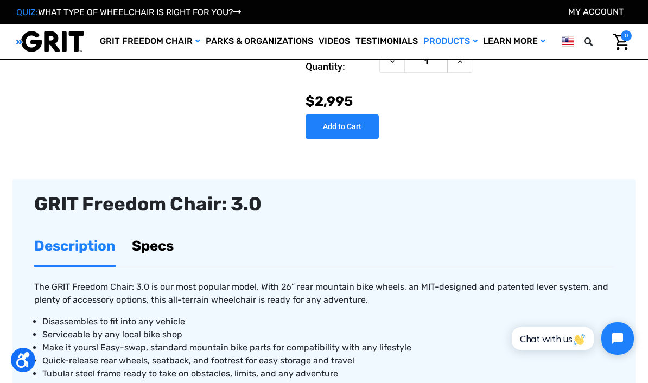
scroll to position [226, 0]
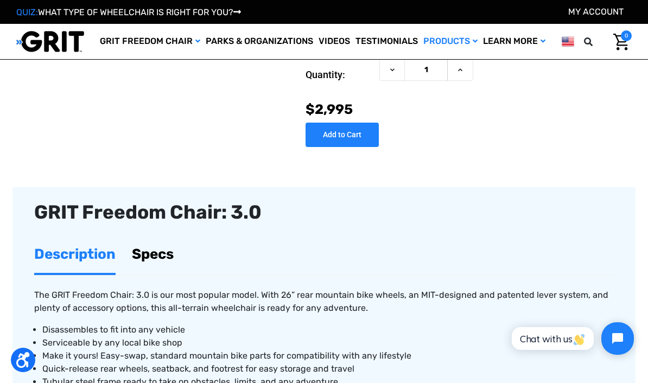
click at [157, 254] on link "Specs" at bounding box center [153, 254] width 42 height 37
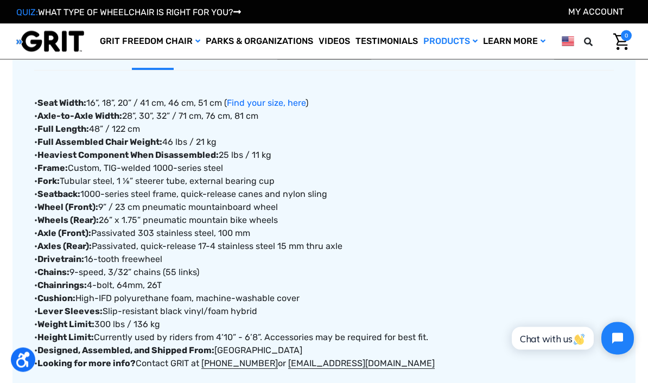
scroll to position [431, 0]
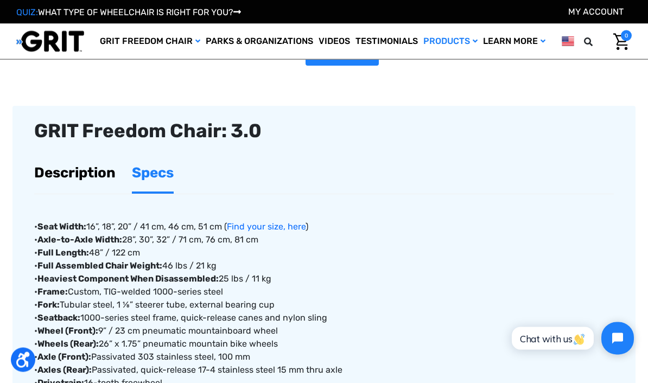
click at [50, 176] on link "Description" at bounding box center [74, 173] width 81 height 37
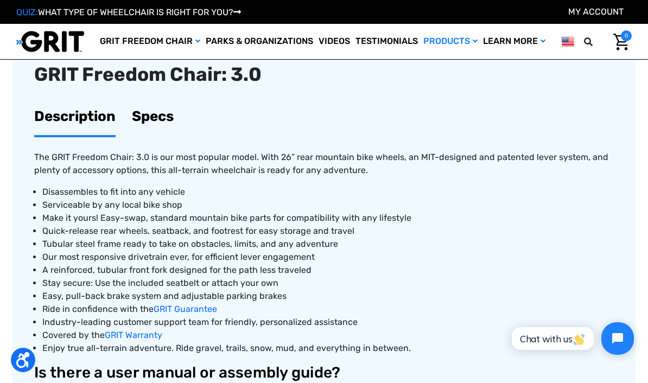
scroll to position [363, 0]
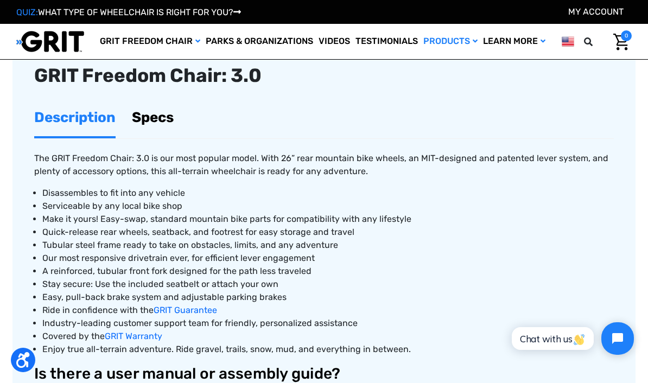
click at [140, 125] on link "Specs" at bounding box center [153, 117] width 42 height 37
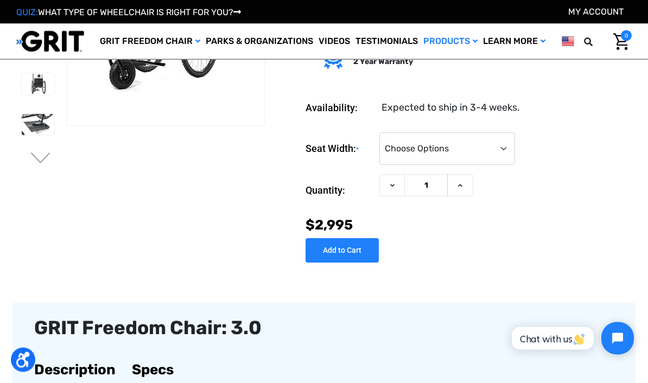
scroll to position [0, 0]
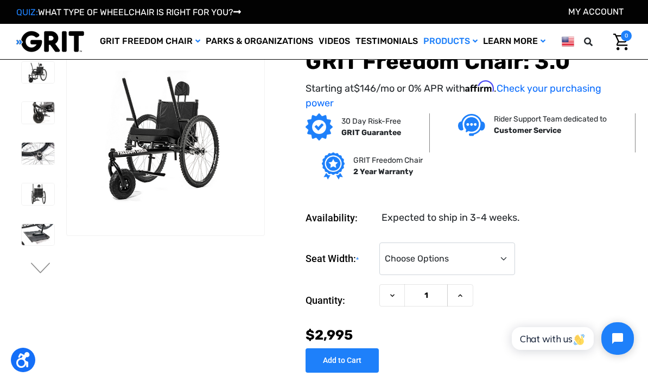
click at [20, 136] on div at bounding box center [37, 279] width 42 height 447
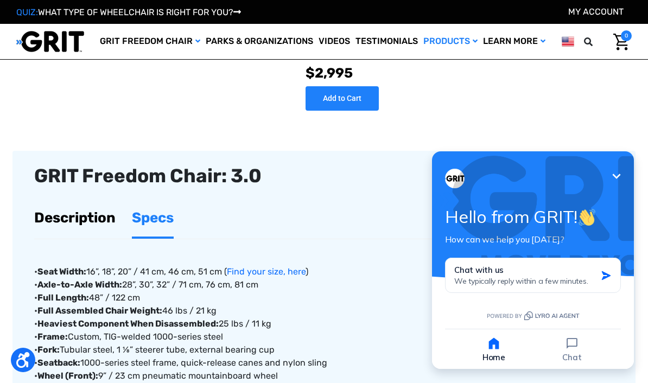
scroll to position [256, 0]
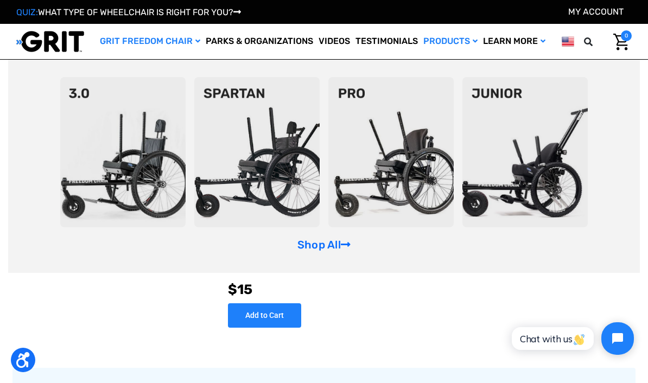
click at [299, 178] on img at bounding box center [256, 152] width 125 height 150
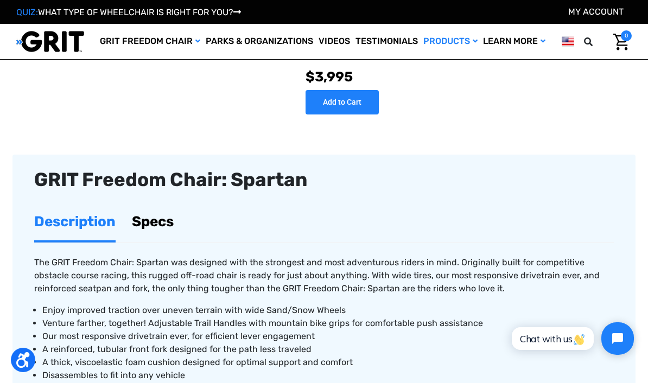
click at [172, 220] on link "Specs" at bounding box center [153, 221] width 42 height 37
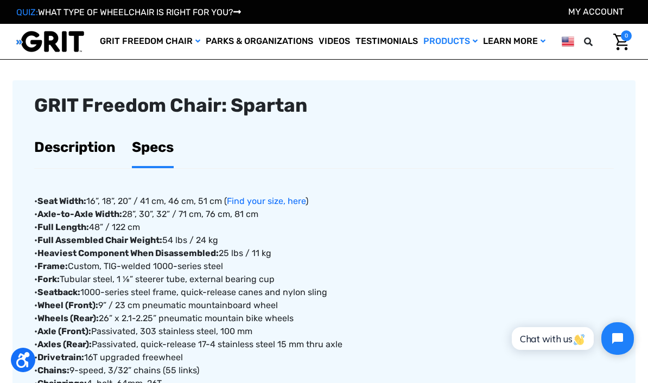
scroll to position [327, 0]
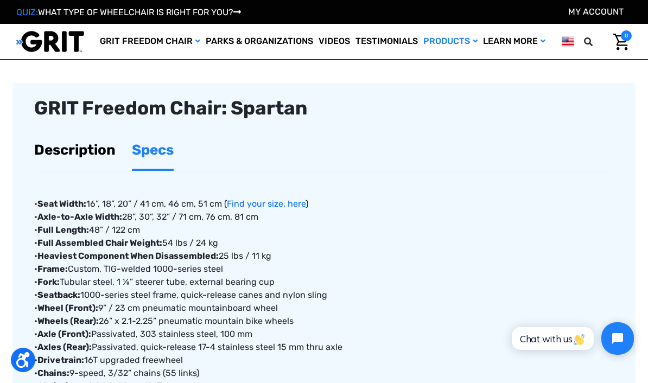
click at [53, 158] on link "Description" at bounding box center [74, 149] width 81 height 37
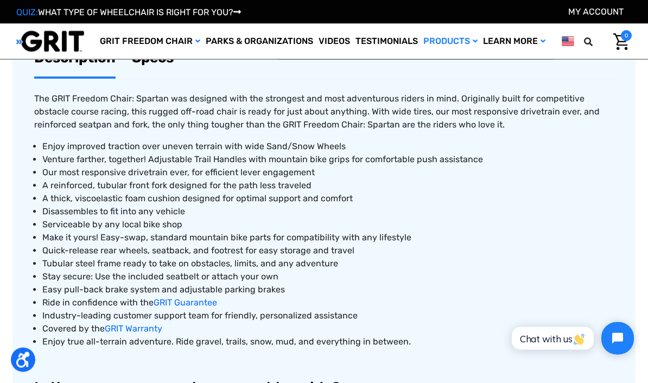
scroll to position [420, 0]
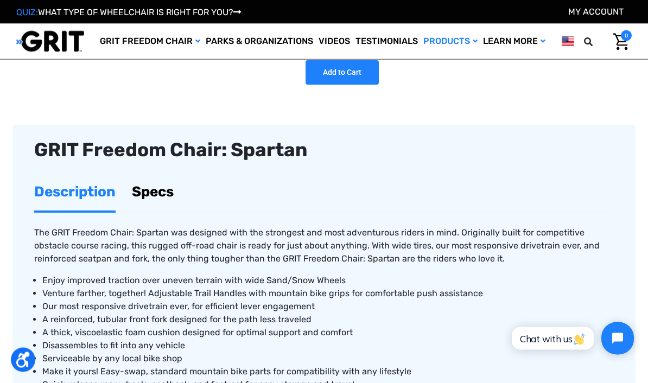
click at [151, 189] on link "Specs" at bounding box center [153, 192] width 42 height 37
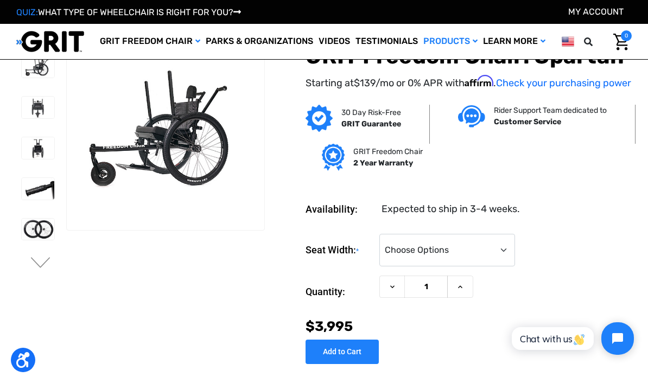
scroll to position [0, 0]
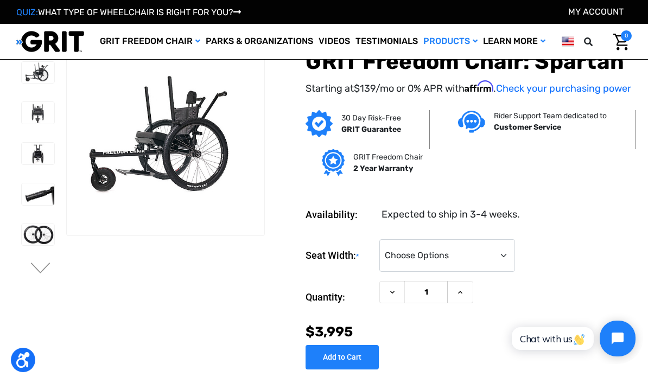
click at [602, 335] on button "Open chat widget" at bounding box center [618, 339] width 36 height 36
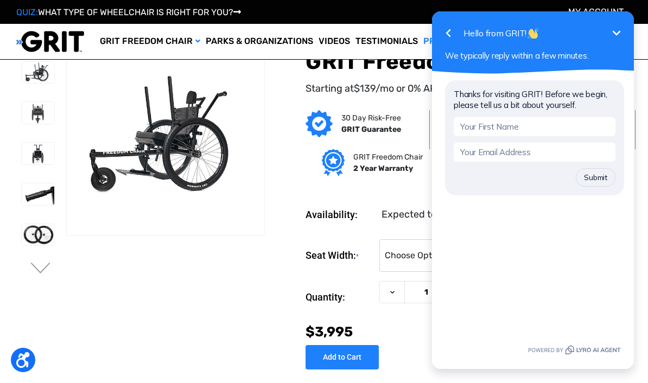
click at [454, 29] on icon "button" at bounding box center [448, 33] width 13 height 13
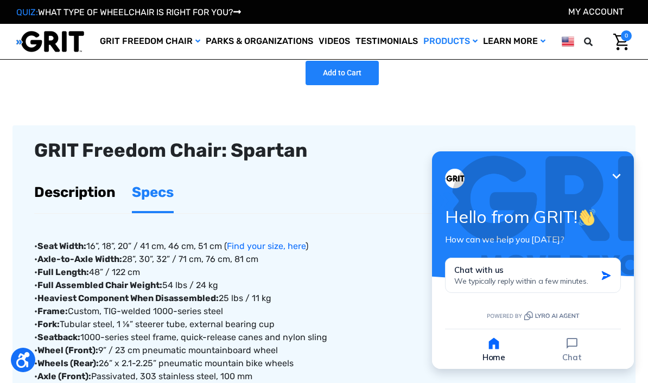
scroll to position [282, 0]
